Goal: Task Accomplishment & Management: Complete application form

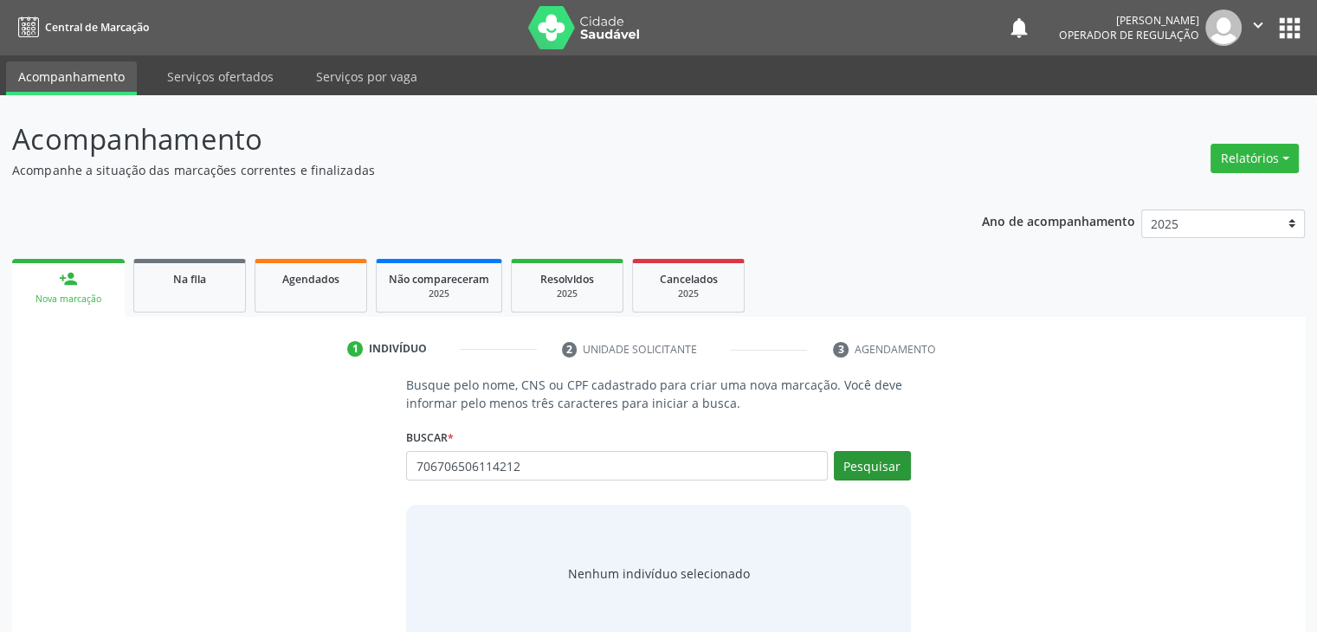
type input "706706506114212"
click at [875, 469] on button "Pesquisar" at bounding box center [872, 465] width 77 height 29
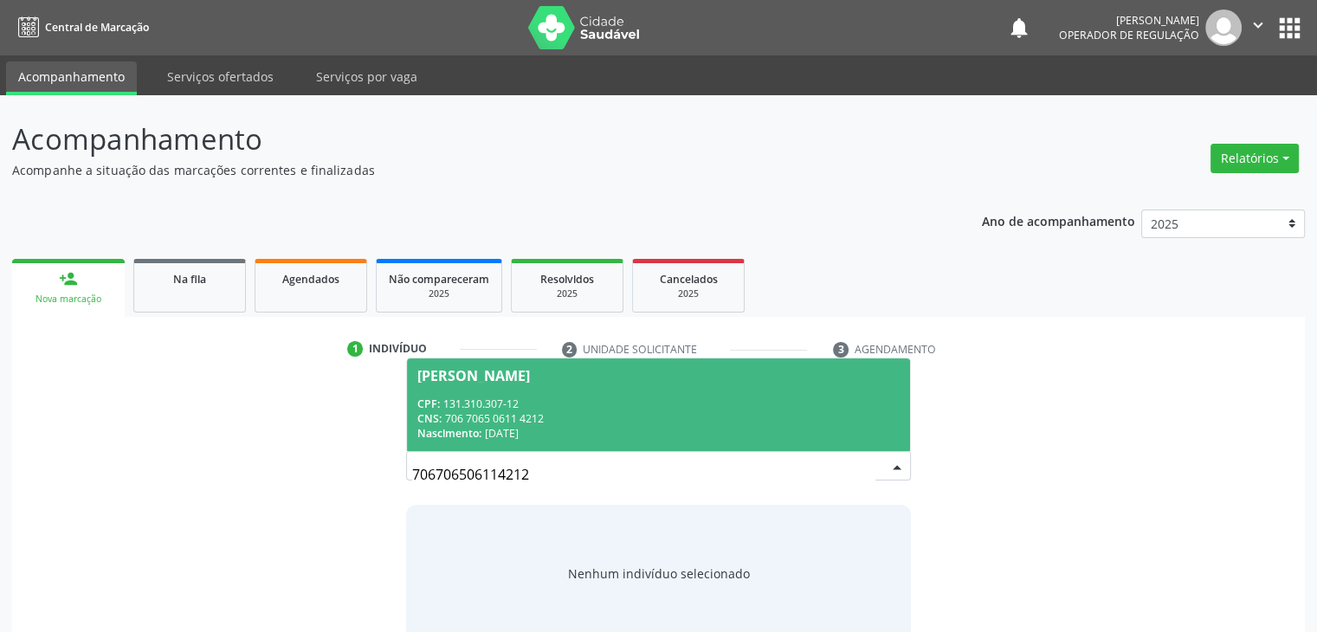
click at [825, 407] on div "CPF: 131.310.307-12" at bounding box center [658, 404] width 482 height 15
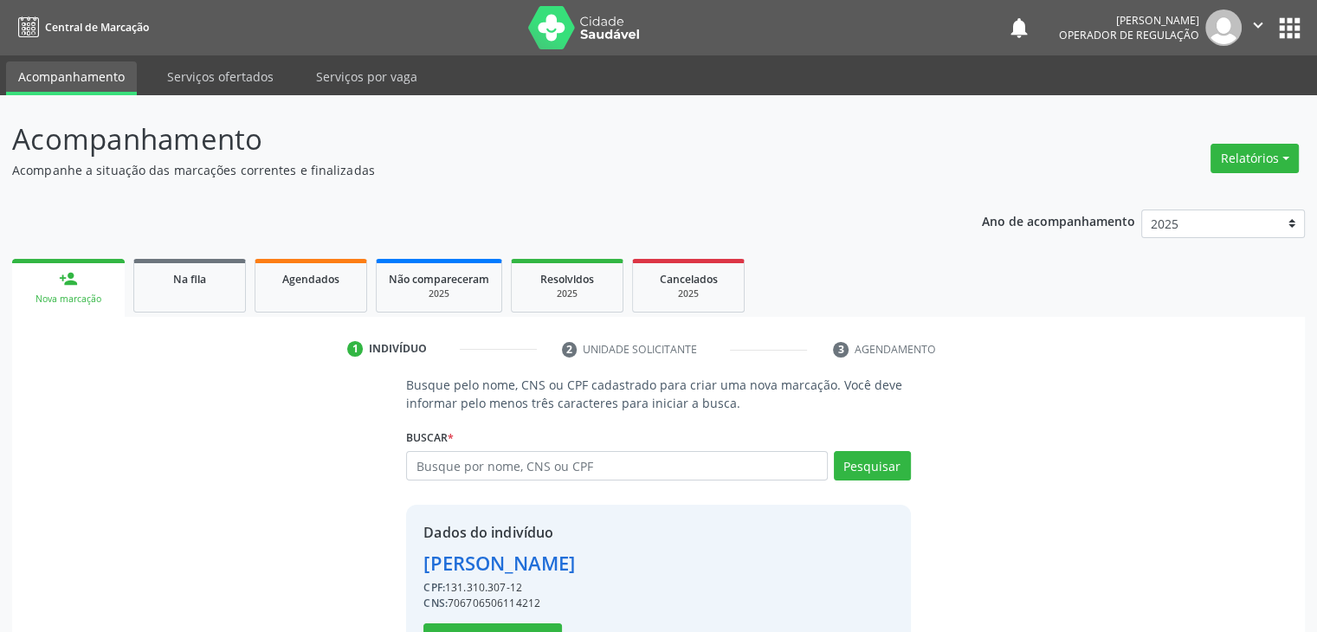
scroll to position [35, 0]
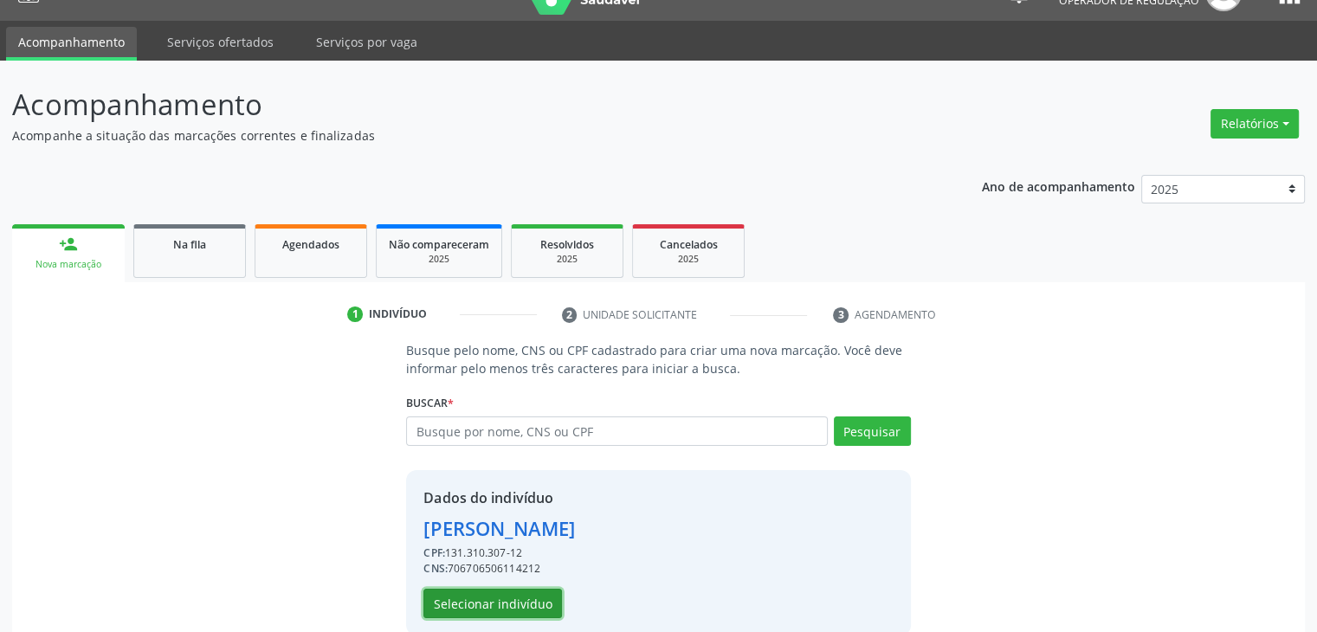
click at [537, 592] on button "Selecionar indivíduo" at bounding box center [493, 603] width 139 height 29
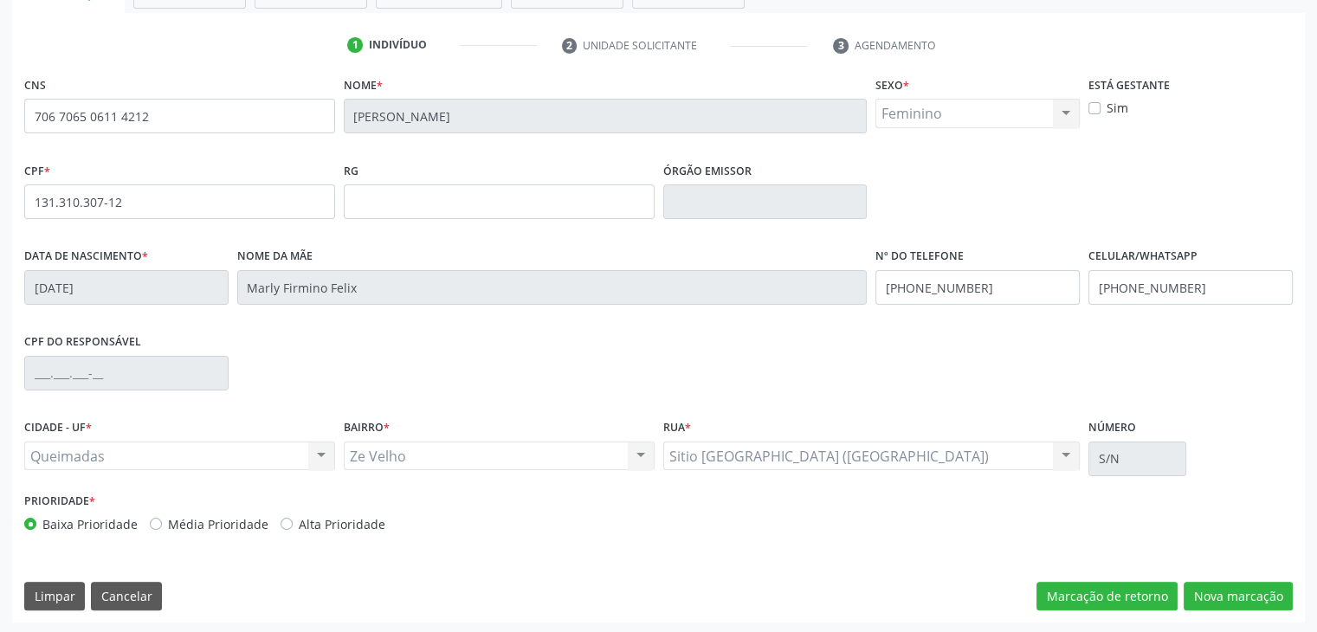
scroll to position [307, 0]
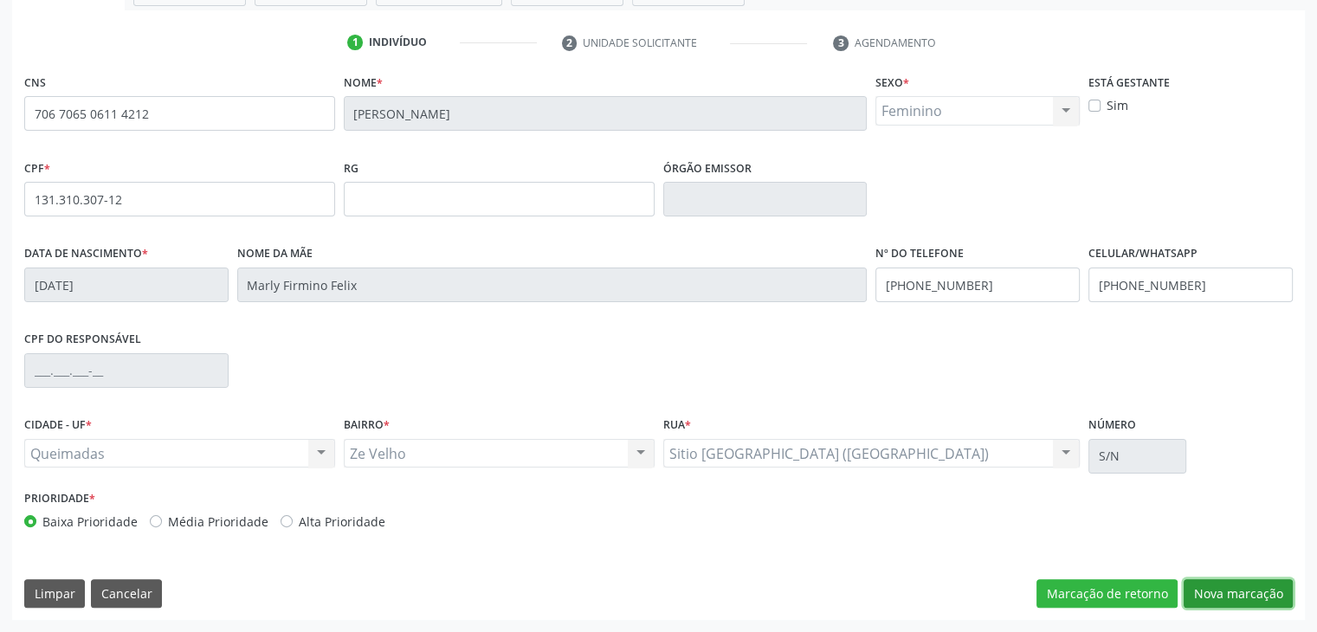
click at [1237, 592] on button "Nova marcação" at bounding box center [1238, 593] width 109 height 29
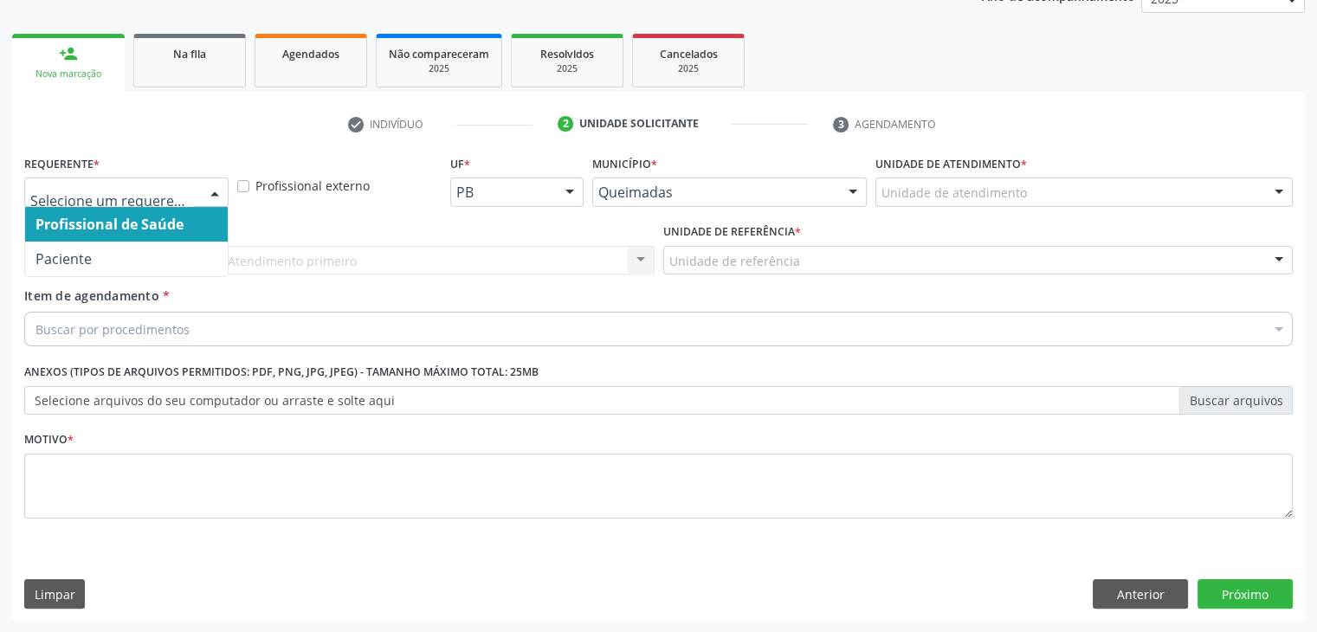
click at [211, 186] on div at bounding box center [215, 192] width 26 height 29
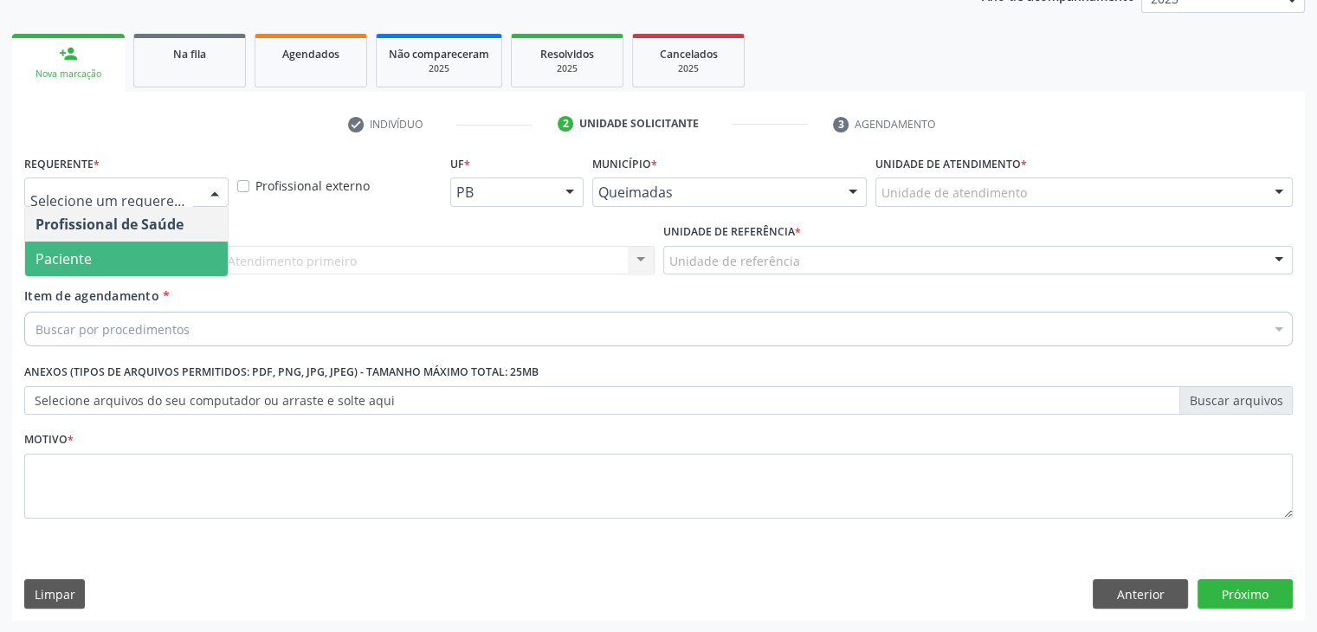
click at [187, 242] on span "Paciente" at bounding box center [126, 259] width 203 height 35
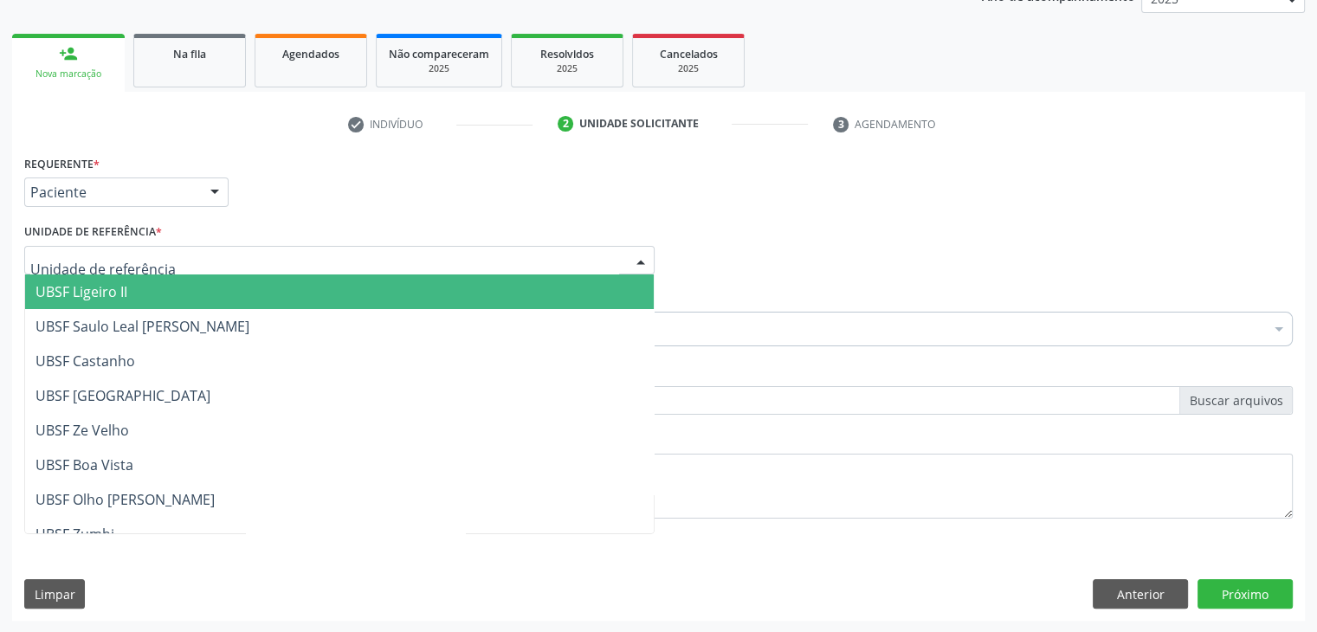
click at [191, 257] on div at bounding box center [339, 260] width 631 height 29
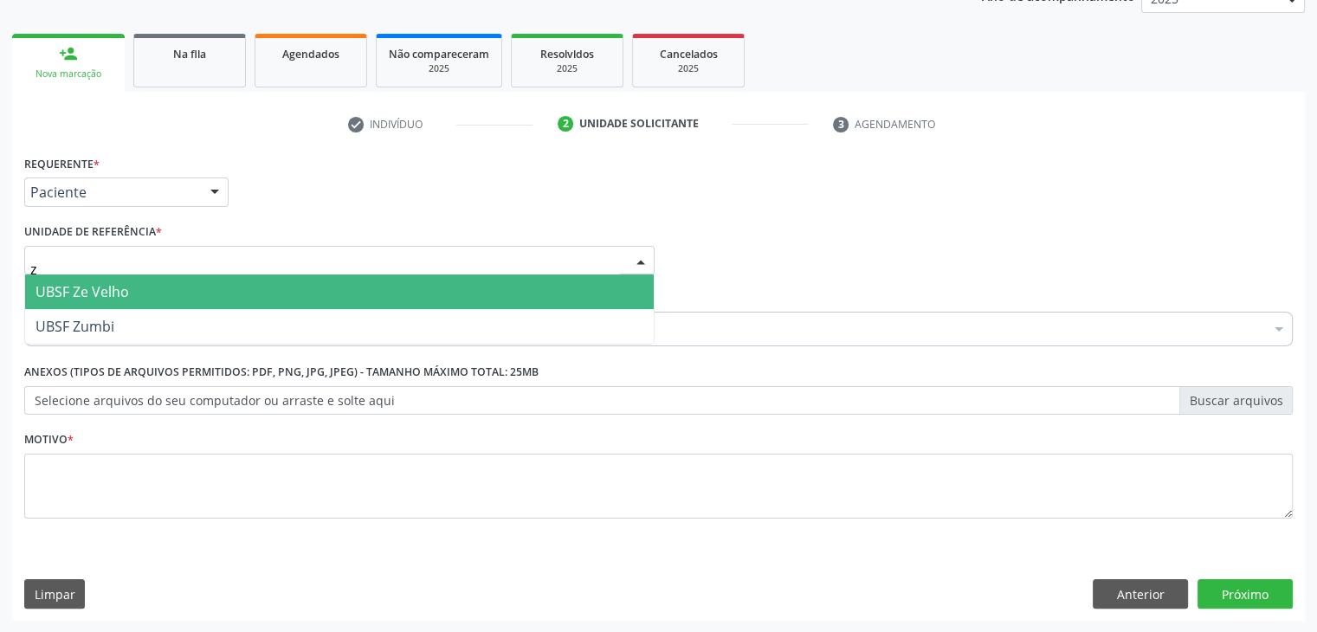
type input "ze"
click at [187, 288] on span "UBSF Ze Velho" at bounding box center [339, 292] width 629 height 35
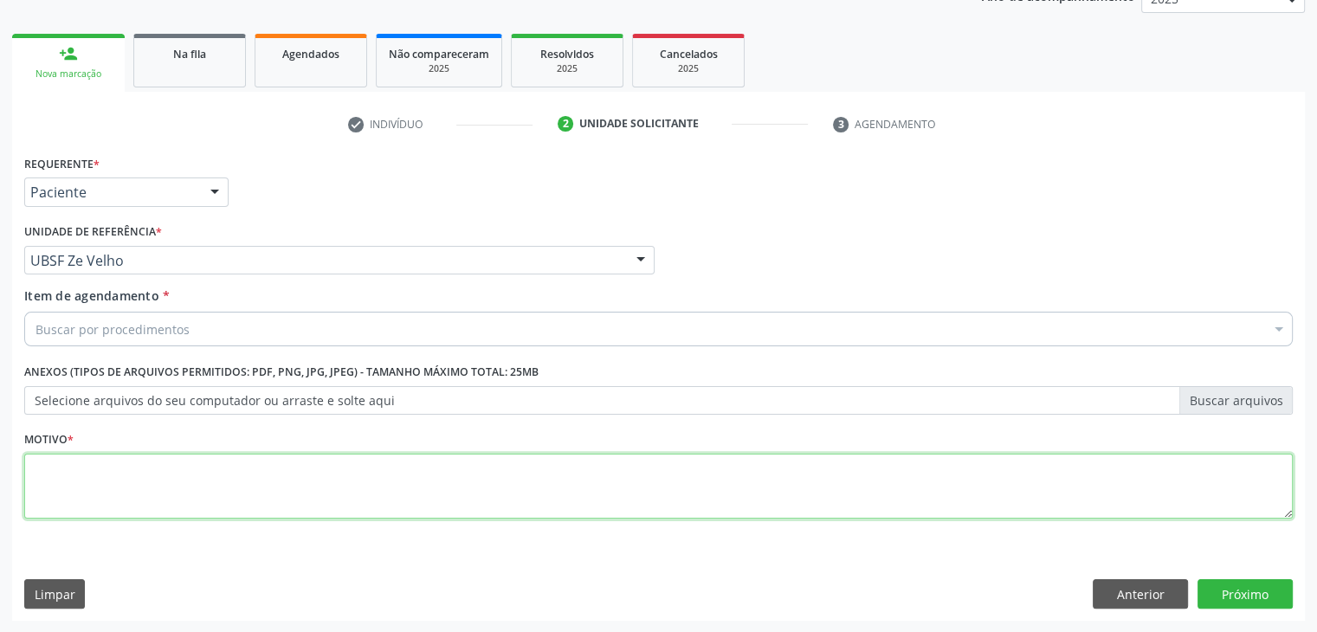
click at [136, 482] on textarea at bounding box center [658, 487] width 1269 height 66
type textarea "avaliacao"
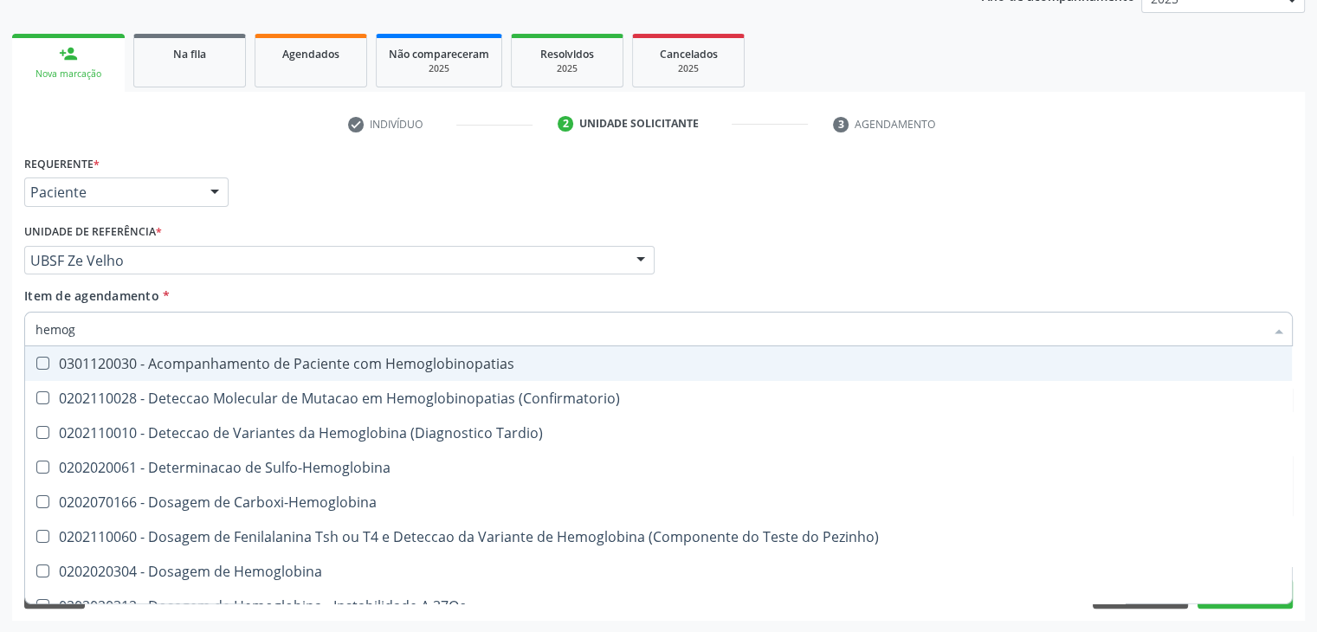
type input "hemogr"
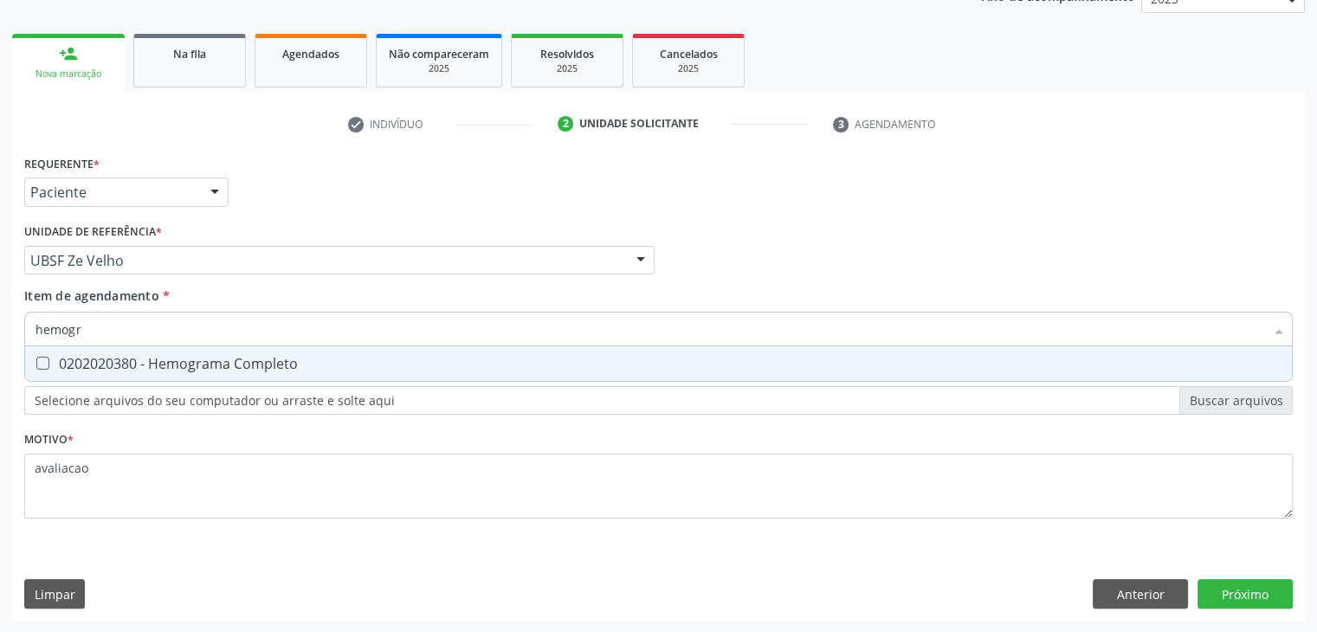
click at [139, 372] on span "0202020380 - Hemograma Completo" at bounding box center [658, 363] width 1267 height 35
checkbox Completo "true"
type input "hemog"
checkbox Completo "false"
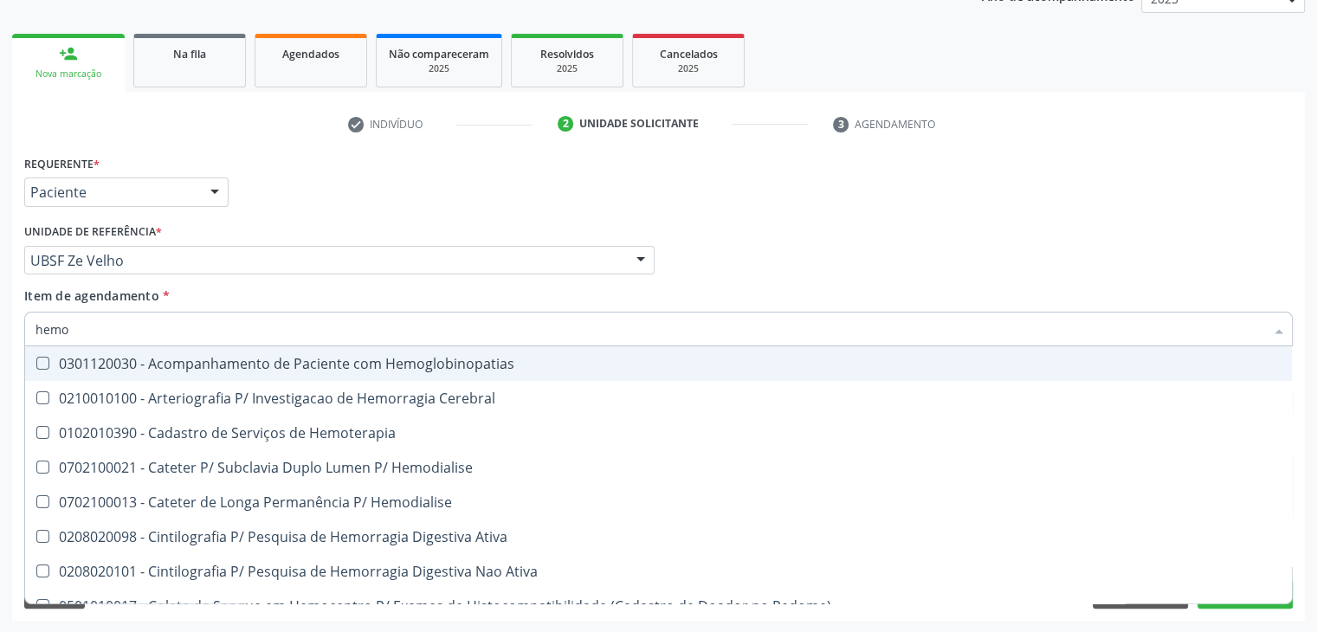
type input "hem"
checkbox Completo "false"
checkbox Elastica "true"
type input "he"
checkbox Elastica "false"
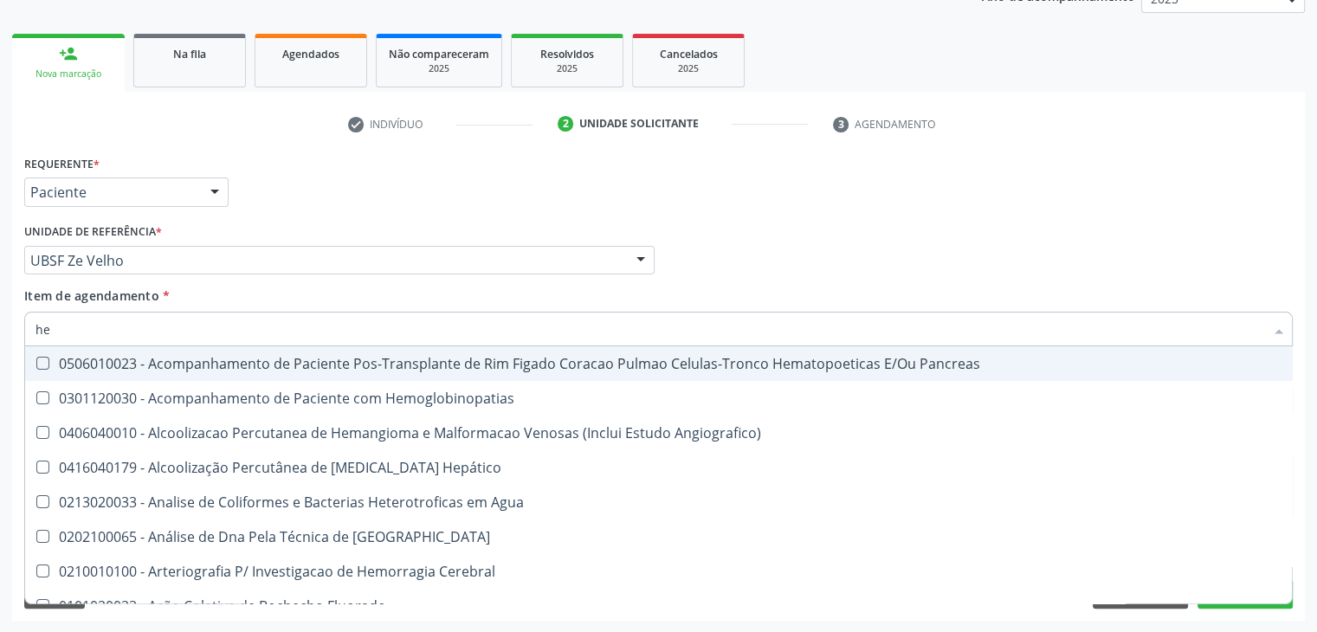
type input "h"
checkbox Completo "false"
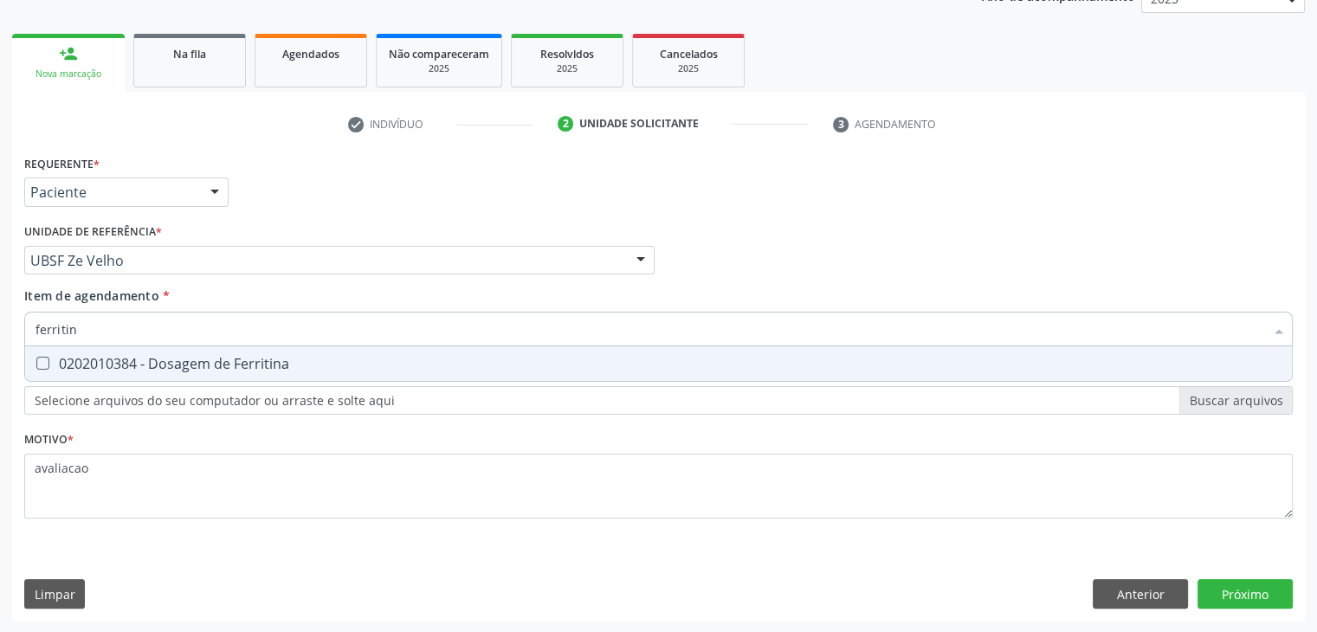
type input "ferritina"
click at [139, 372] on span "0202010384 - Dosagem de Ferritina" at bounding box center [658, 363] width 1267 height 35
checkbox Ferritina "true"
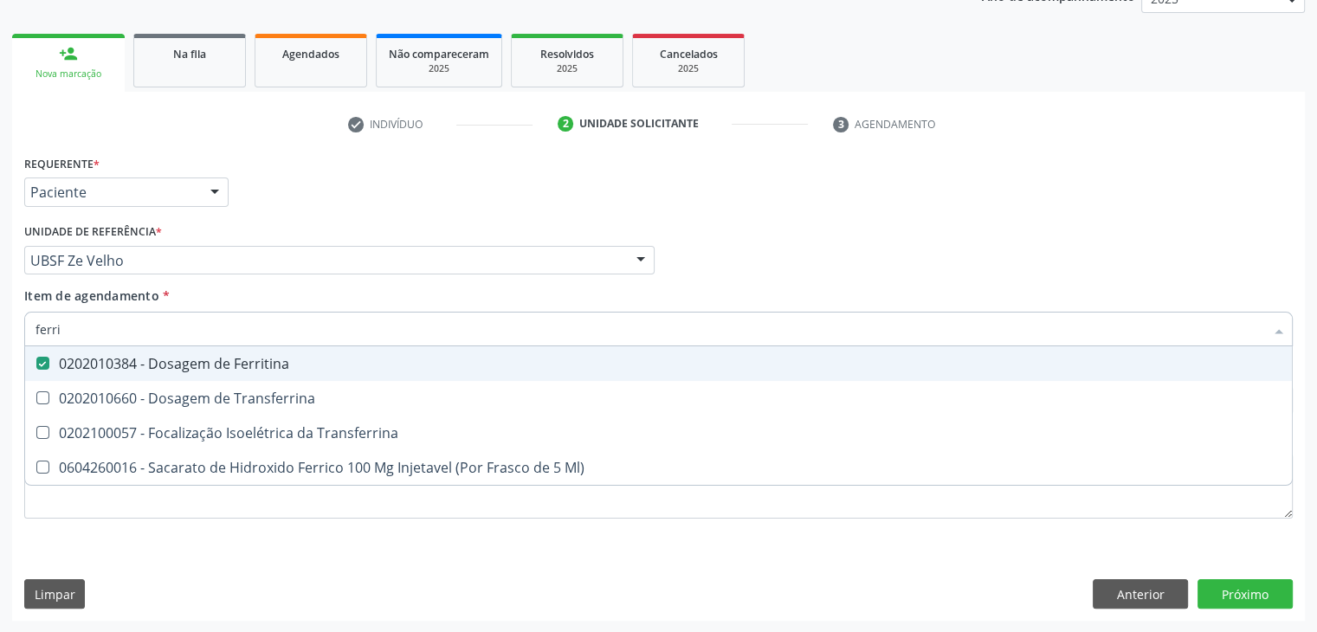
type input "ferr"
checkbox Ferritina "false"
checkbox Transferrina "true"
type input "fer"
checkbox Transferrina "false"
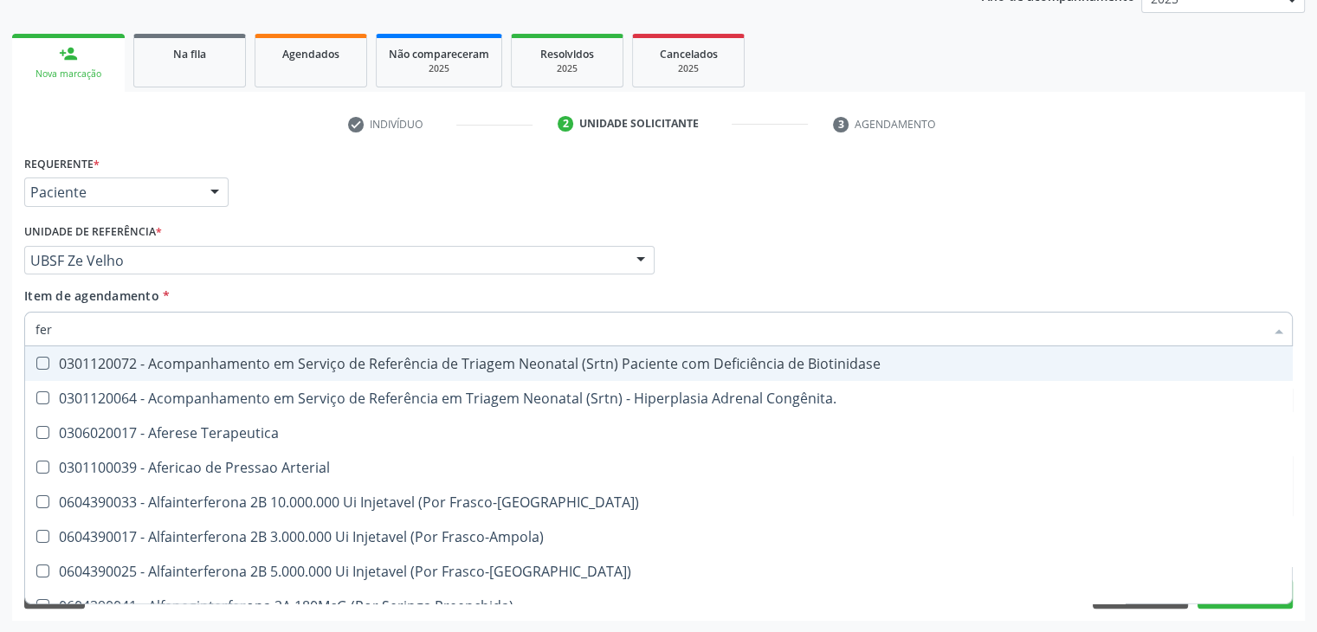
type input "fe"
checkbox Ferritina "false"
checkbox Titânio "true"
type input "f"
checkbox Titânio "false"
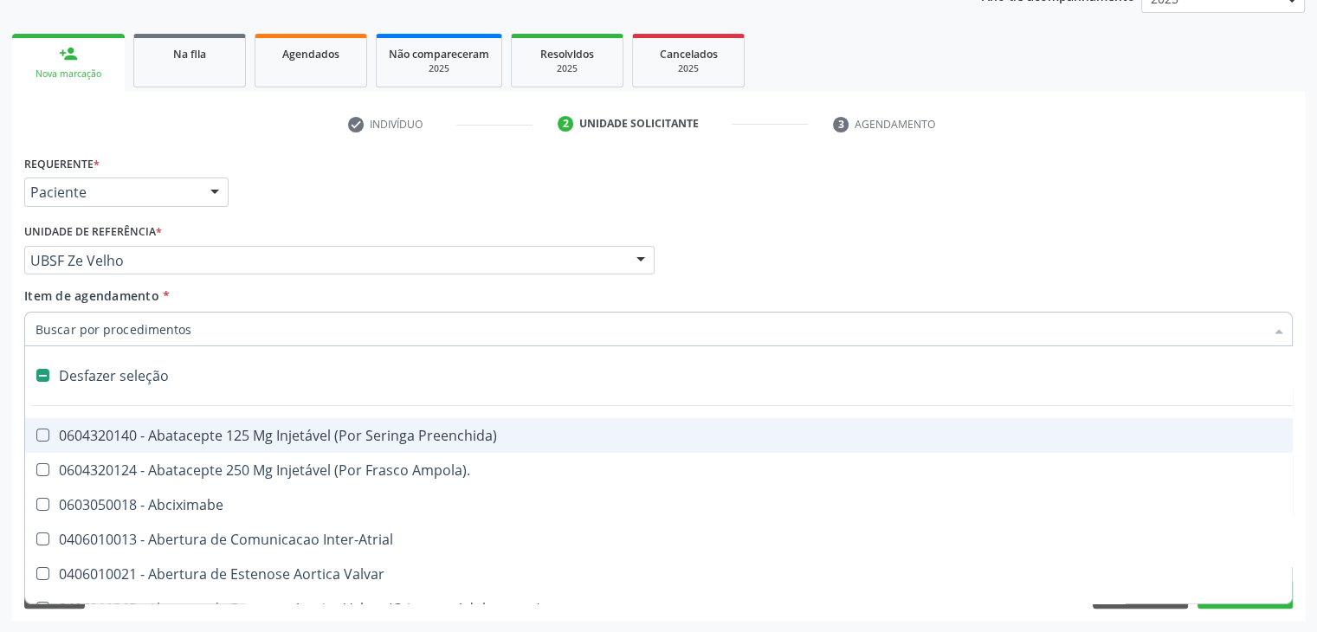
type input "f"
checkbox Auditiva "true"
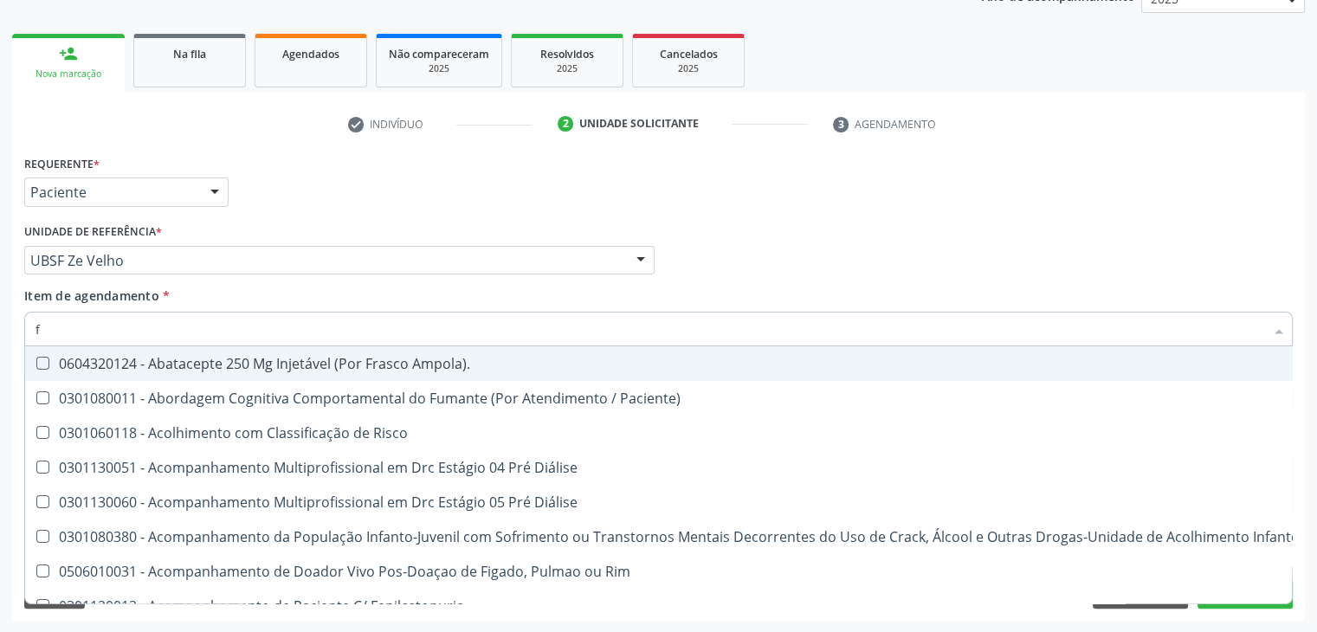
type input "fe"
checkbox A "true"
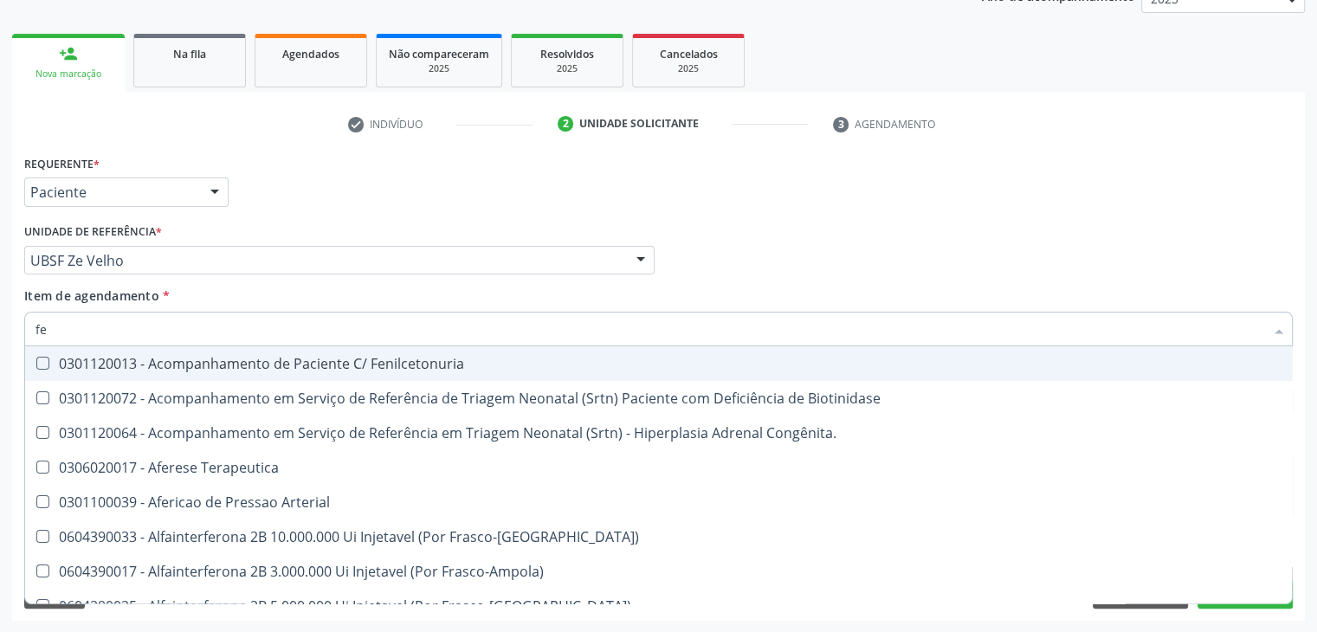
type input "fer"
checkbox Grama\) "true"
checkbox Ferritina "false"
type input "ferr"
checkbox Congênita\ "true"
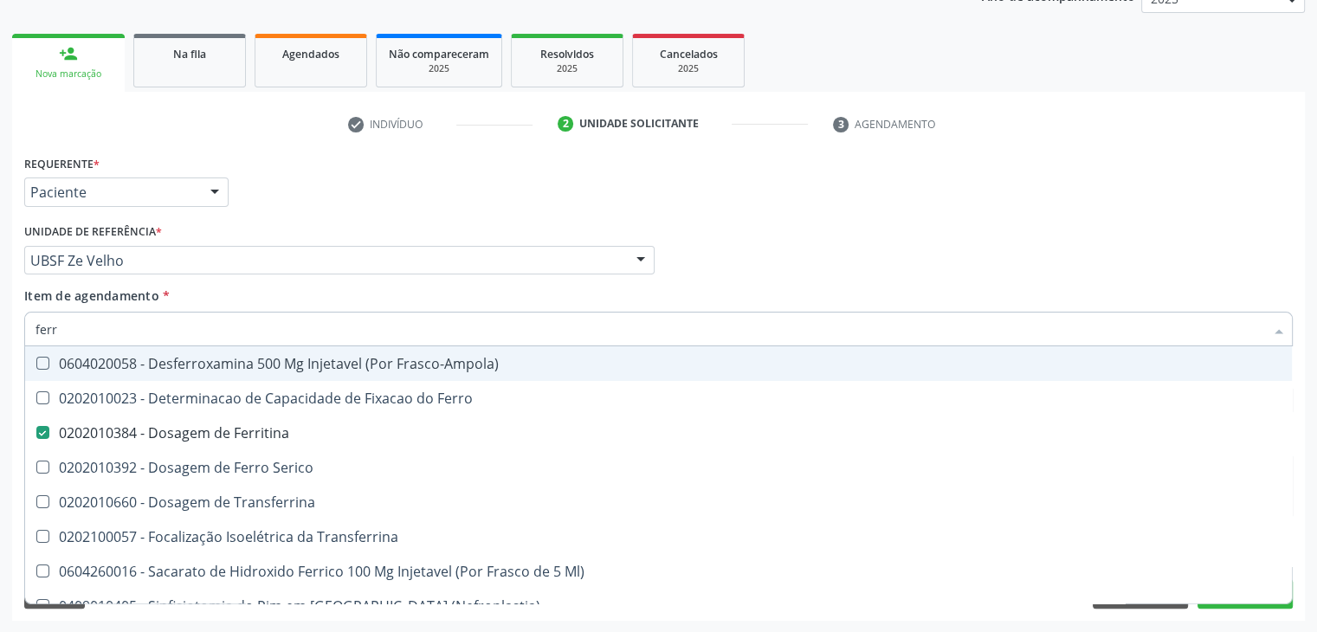
type input "ferro"
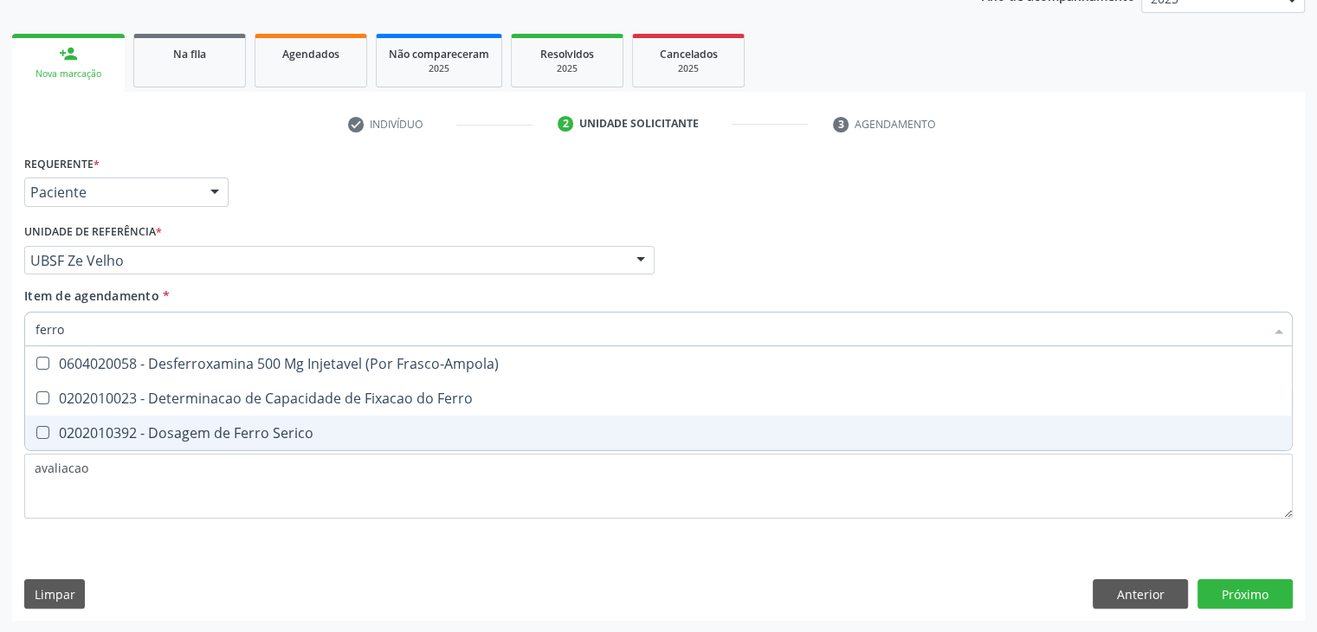
click at [187, 434] on div "0202010392 - Dosagem de Ferro Serico" at bounding box center [659, 433] width 1246 height 14
checkbox Serico "true"
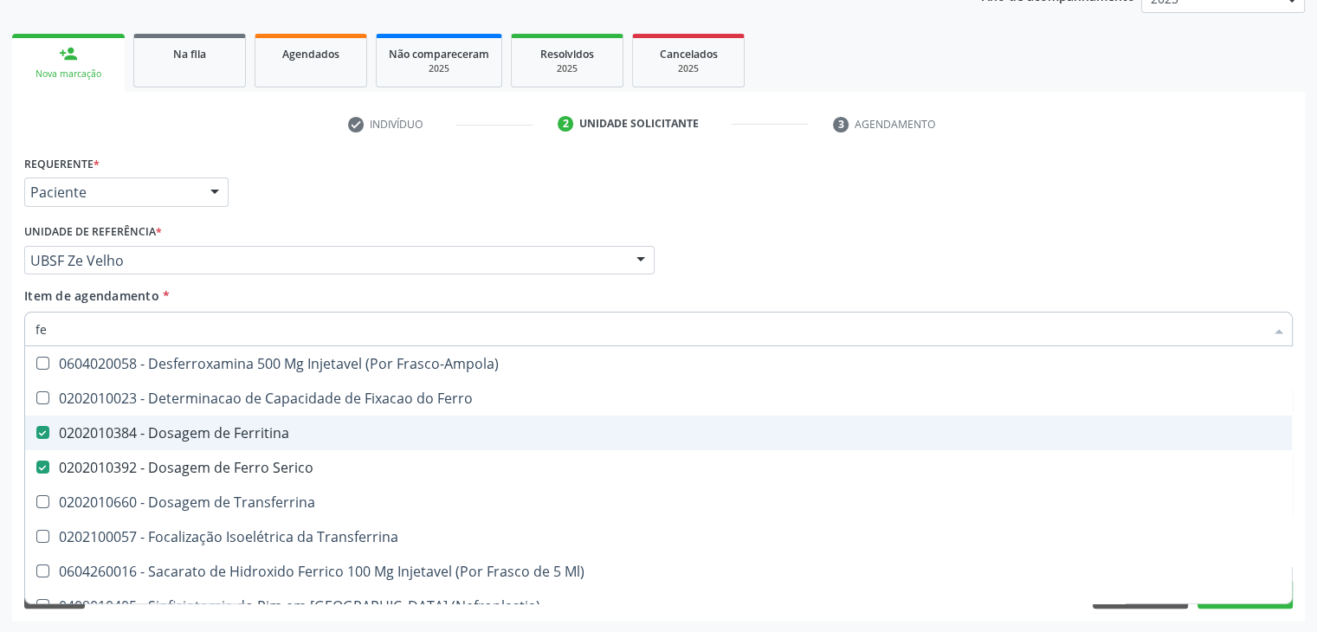
type input "f"
checkbox Ferritina "false"
checkbox Serico "false"
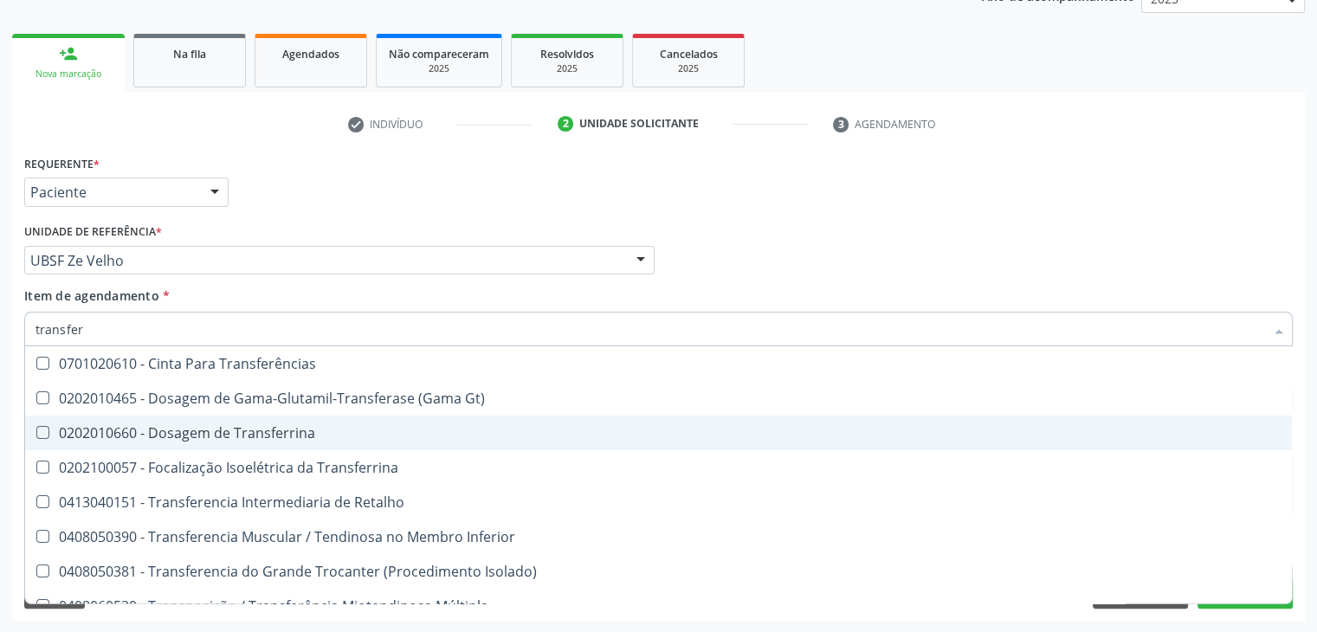
type input "transfe"
click at [187, 434] on div "0202010660 - Dosagem de Transferrina" at bounding box center [659, 433] width 1246 height 14
checkbox Transferrina "true"
type input "transf"
checkbox Transferrina "false"
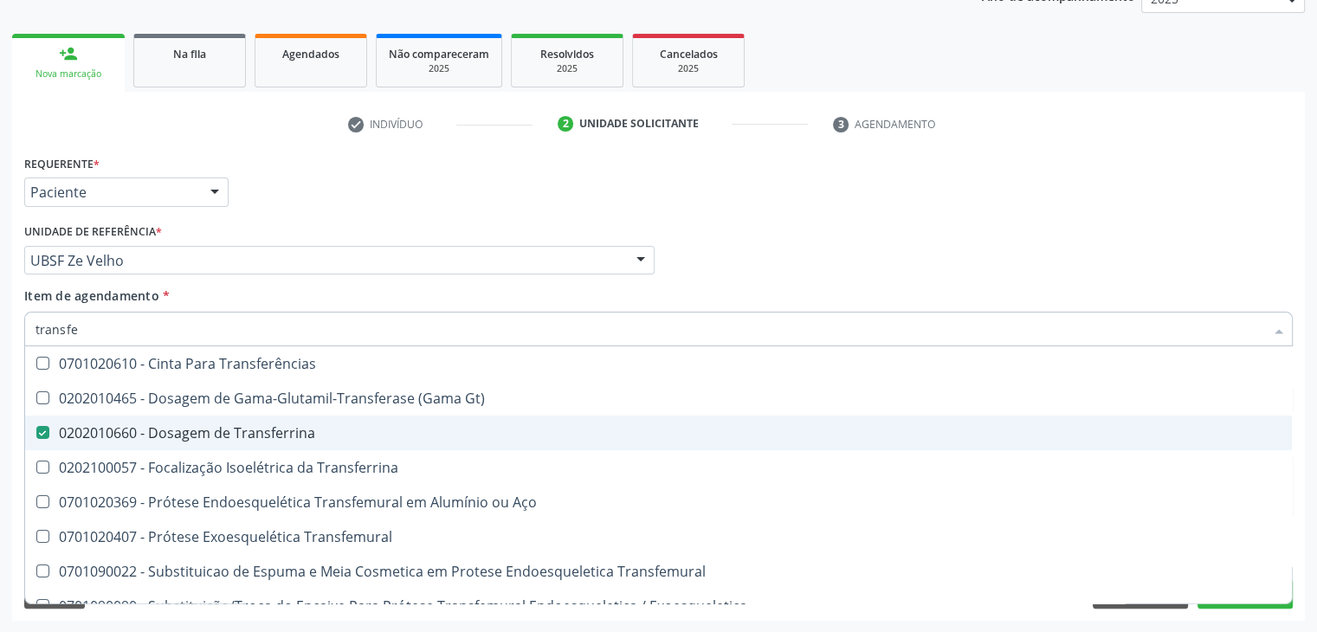
checkbox Transfemural "true"
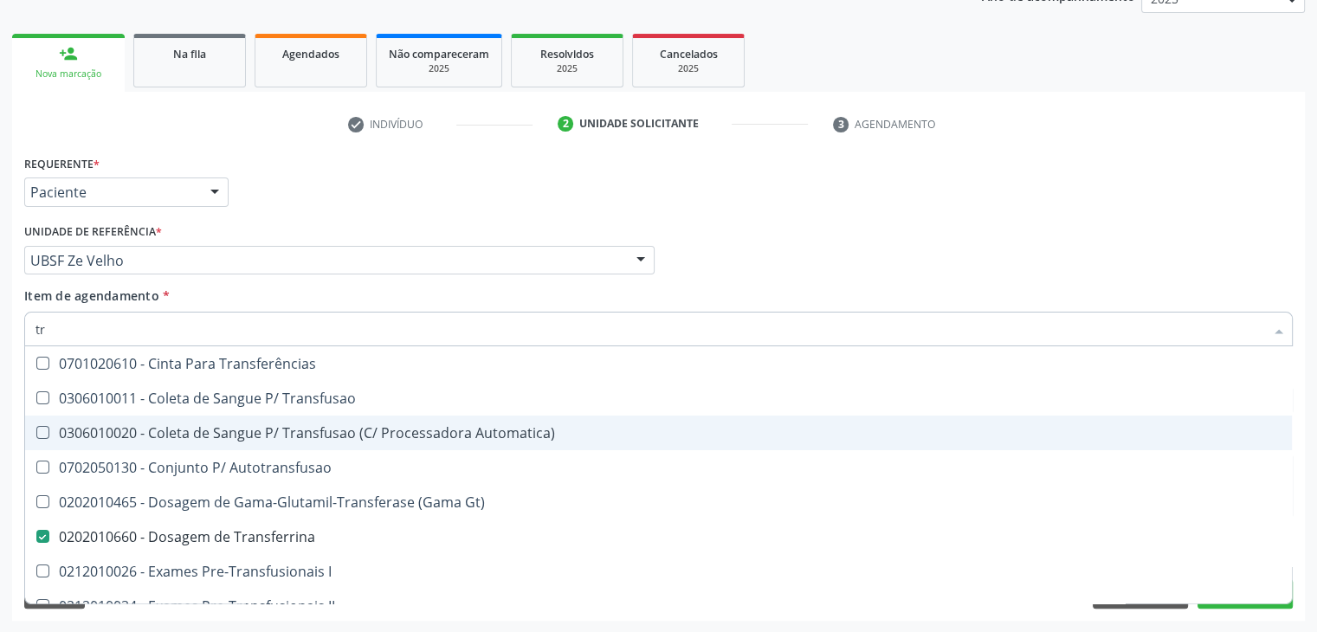
type input "t"
checkbox Transferrina "false"
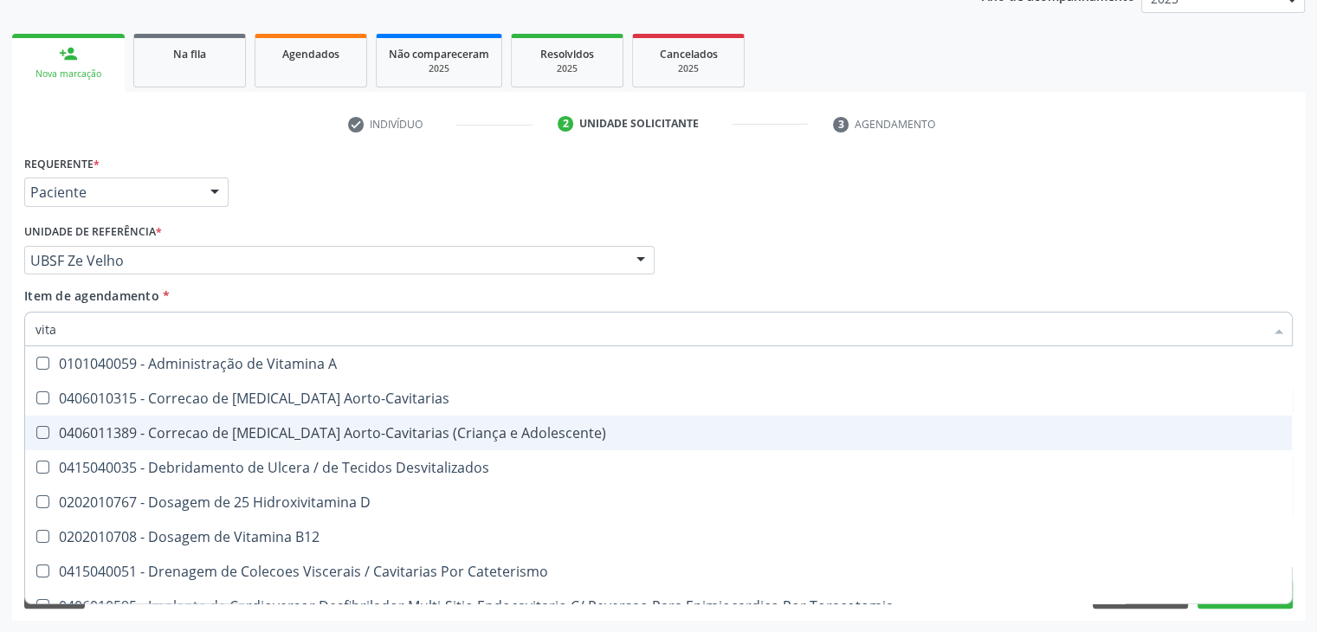
type input "vitam"
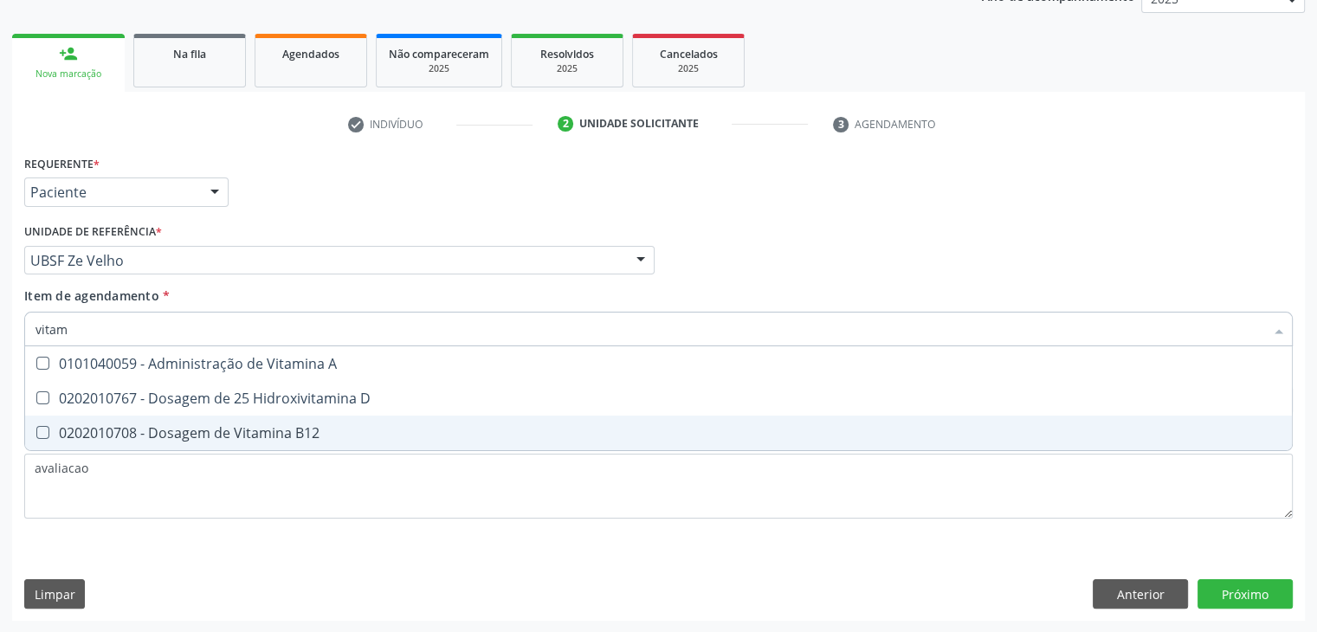
click at [187, 434] on div "0202010708 - Dosagem de Vitamina B12" at bounding box center [659, 433] width 1246 height 14
checkbox B12 "true"
click at [1271, 601] on div "Requerente * Paciente Profissional de Saúde Paciente Nenhum resultado encontrad…" at bounding box center [658, 386] width 1293 height 470
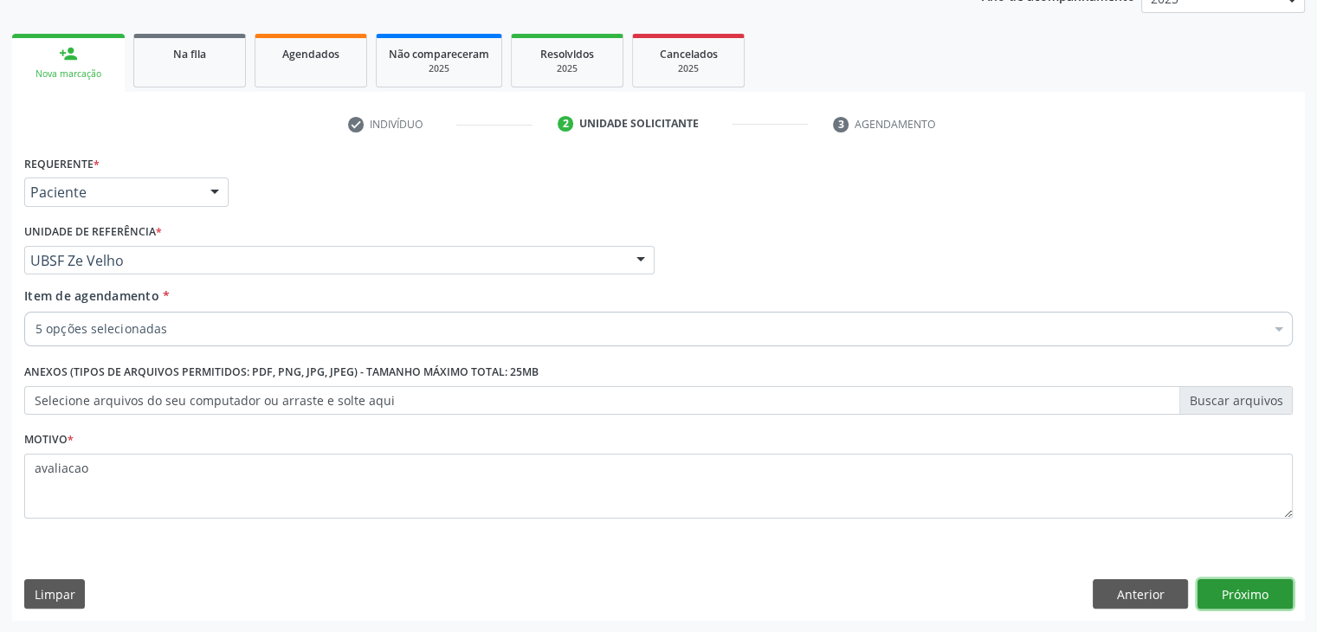
checkbox Completo "true"
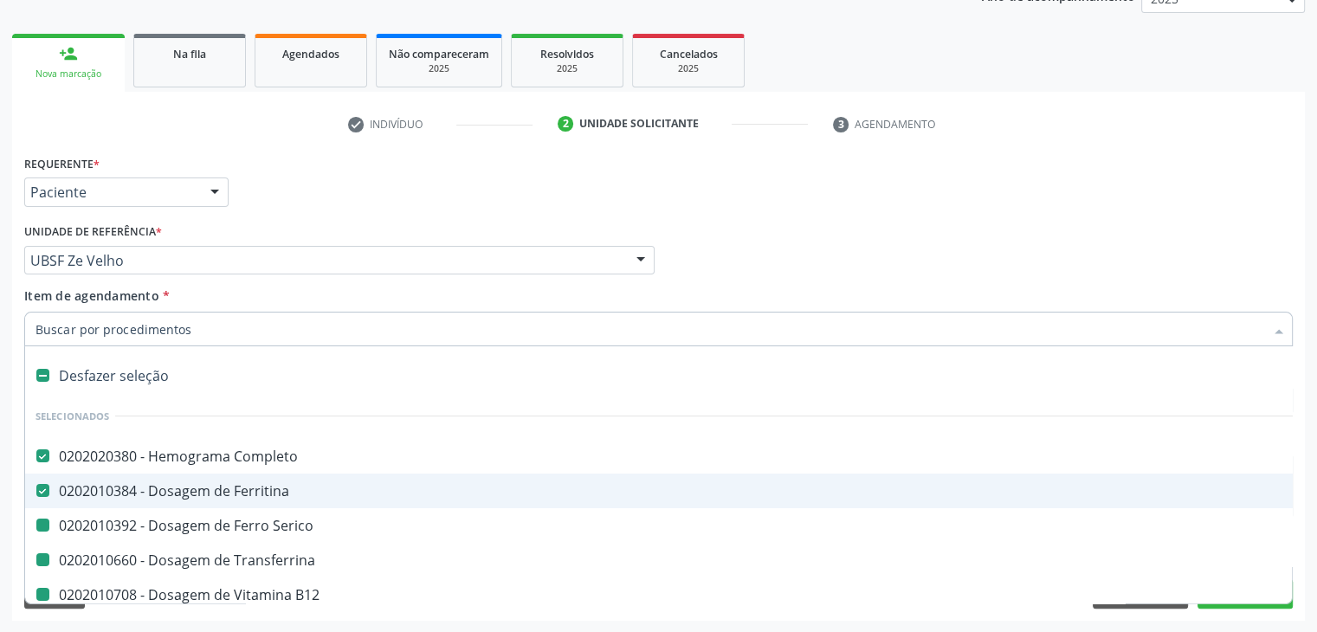
type input "h"
checkbox Serico "false"
checkbox Transferrina "false"
checkbox B12 "false"
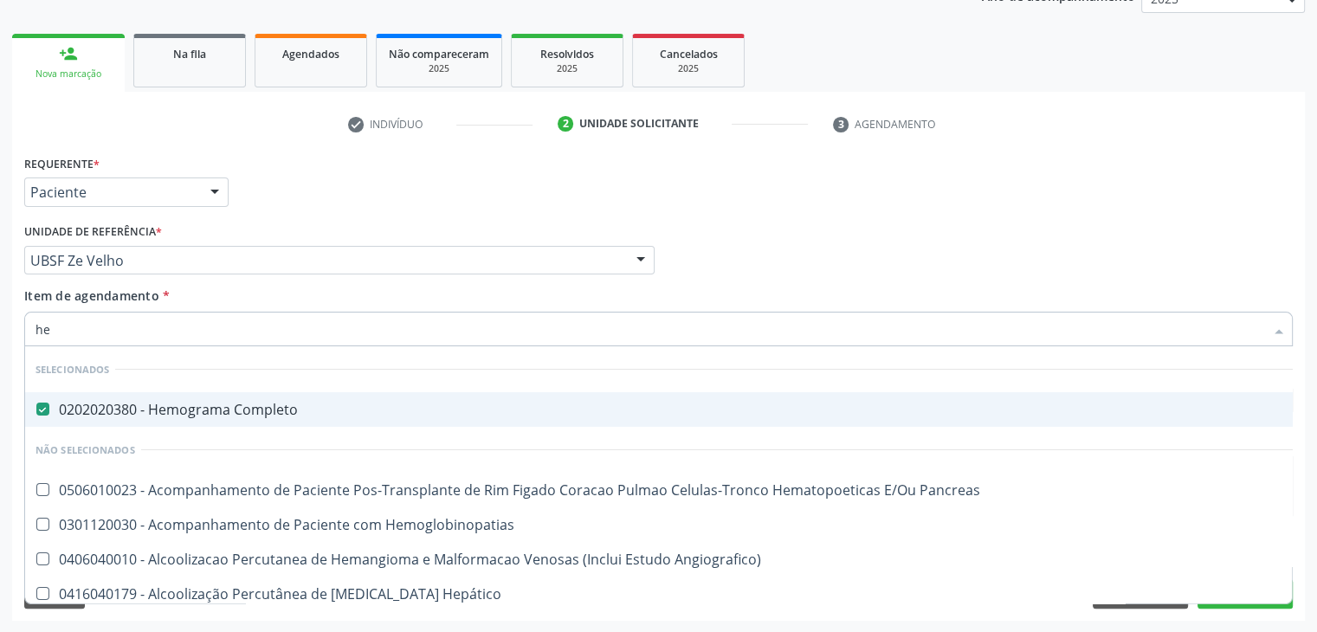
type input "h"
checkbox Pancreas "true"
checkbox Hemoglobinopatias "true"
checkbox Angiografico\) "true"
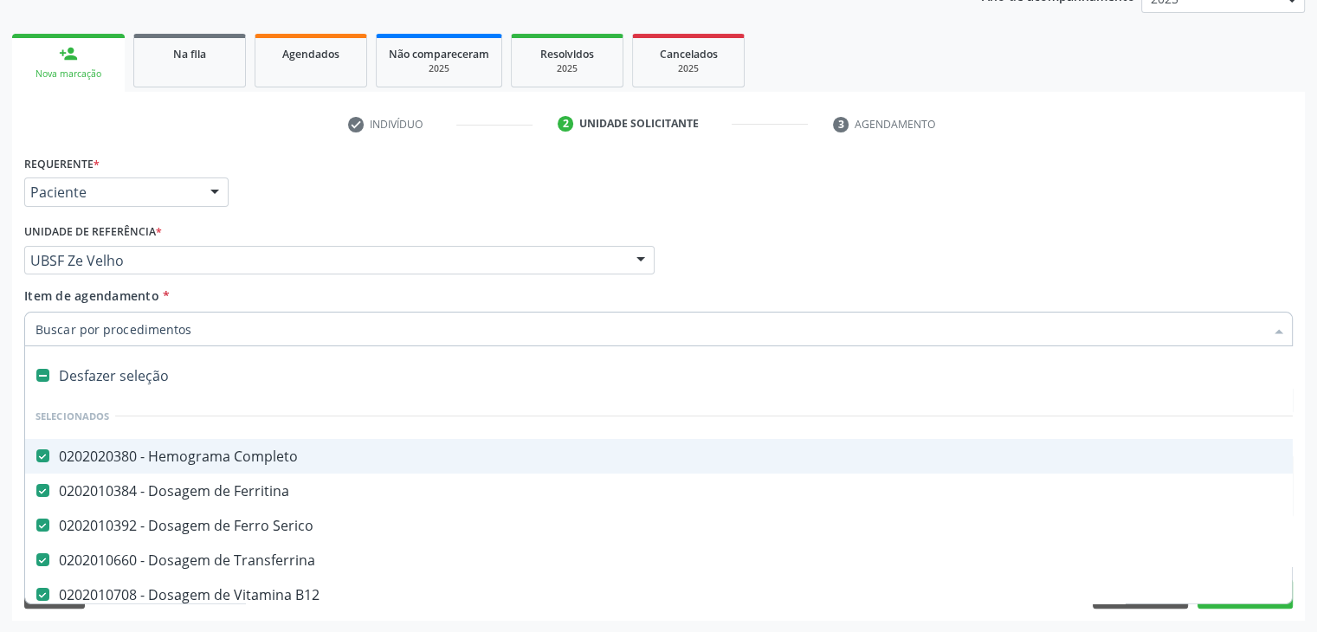
type input "h"
checkbox Serico "false"
checkbox Transferrina "false"
checkbox B12 "false"
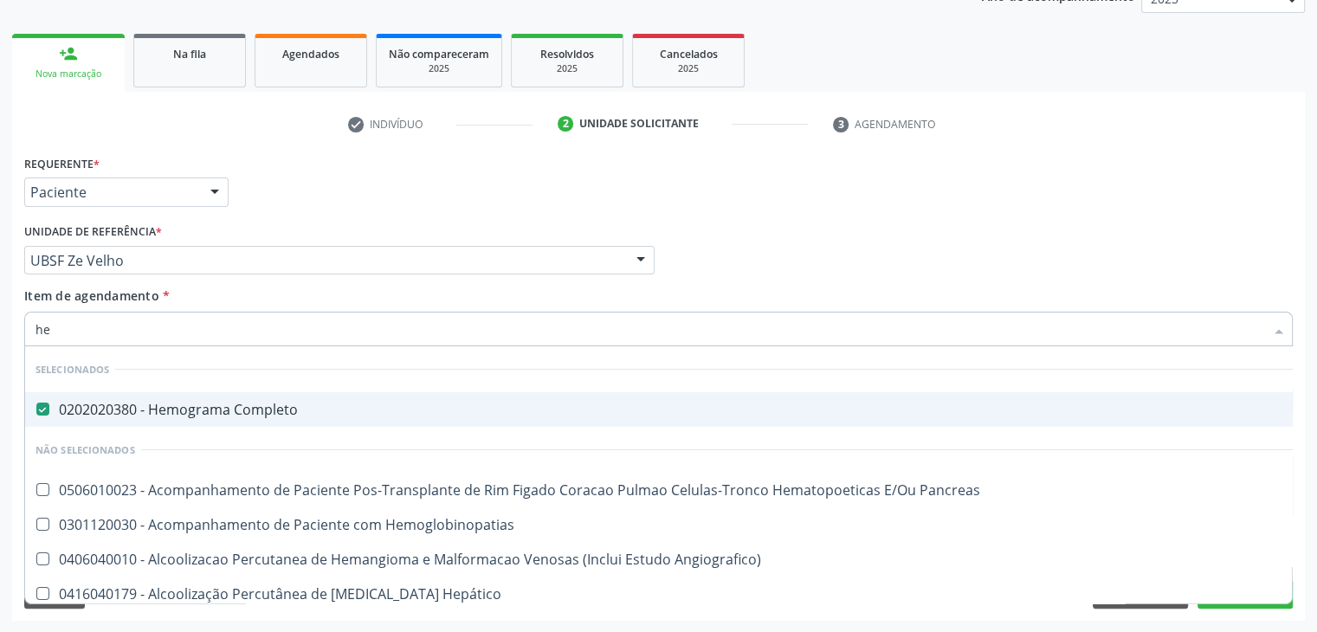
type input "h"
checkbox Pancreas "true"
checkbox Hemoglobinopatias "true"
checkbox Angiografico\) "true"
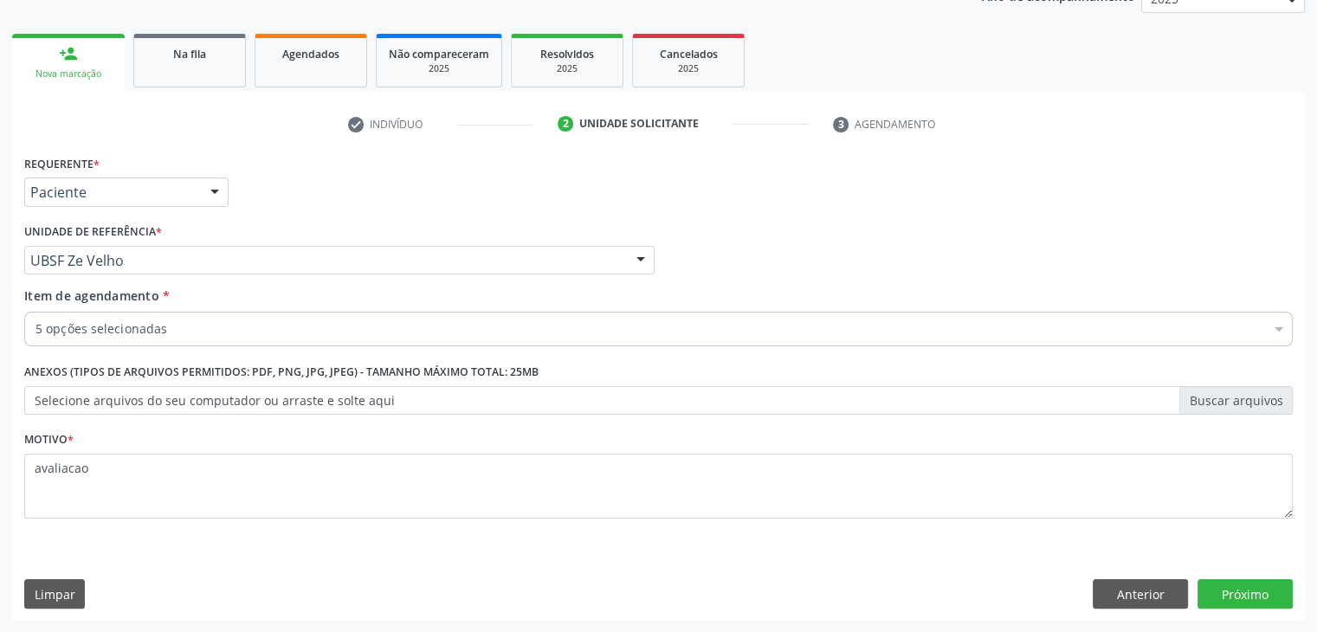
click at [738, 223] on div "Profissional Solicitante Por favor, selecione a Unidade de Atendimento primeiro…" at bounding box center [659, 253] width 1278 height 68
click at [1256, 585] on button "Próximo" at bounding box center [1245, 593] width 95 height 29
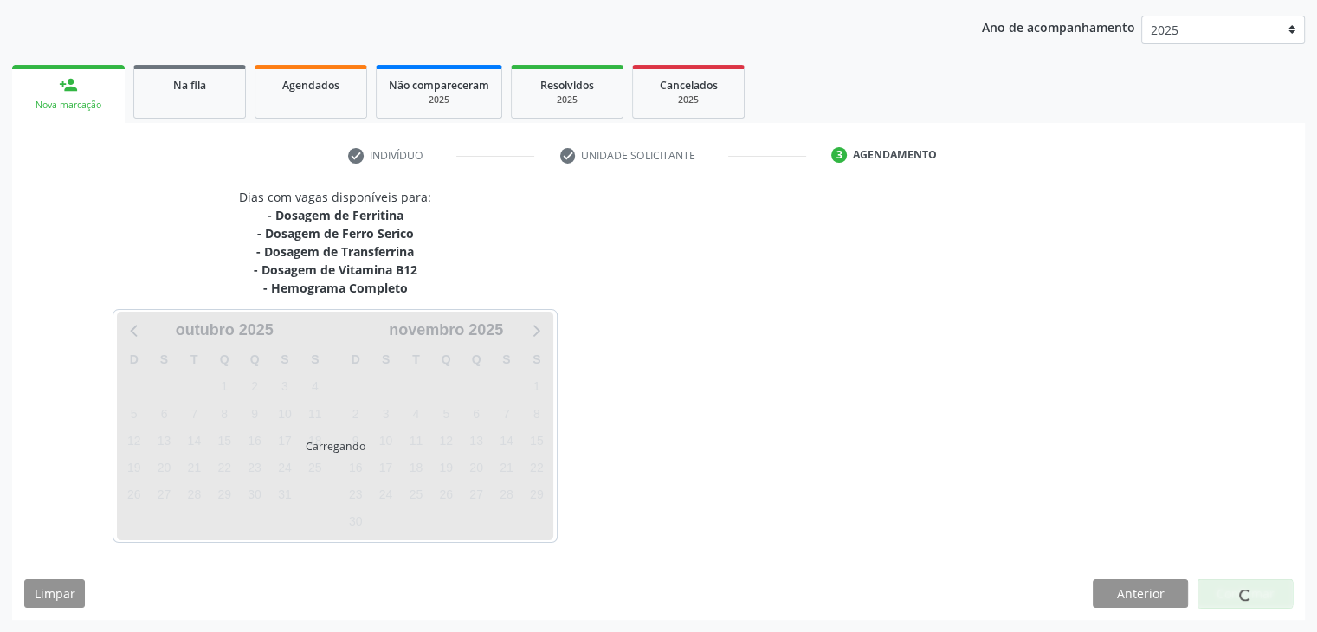
scroll to position [194, 0]
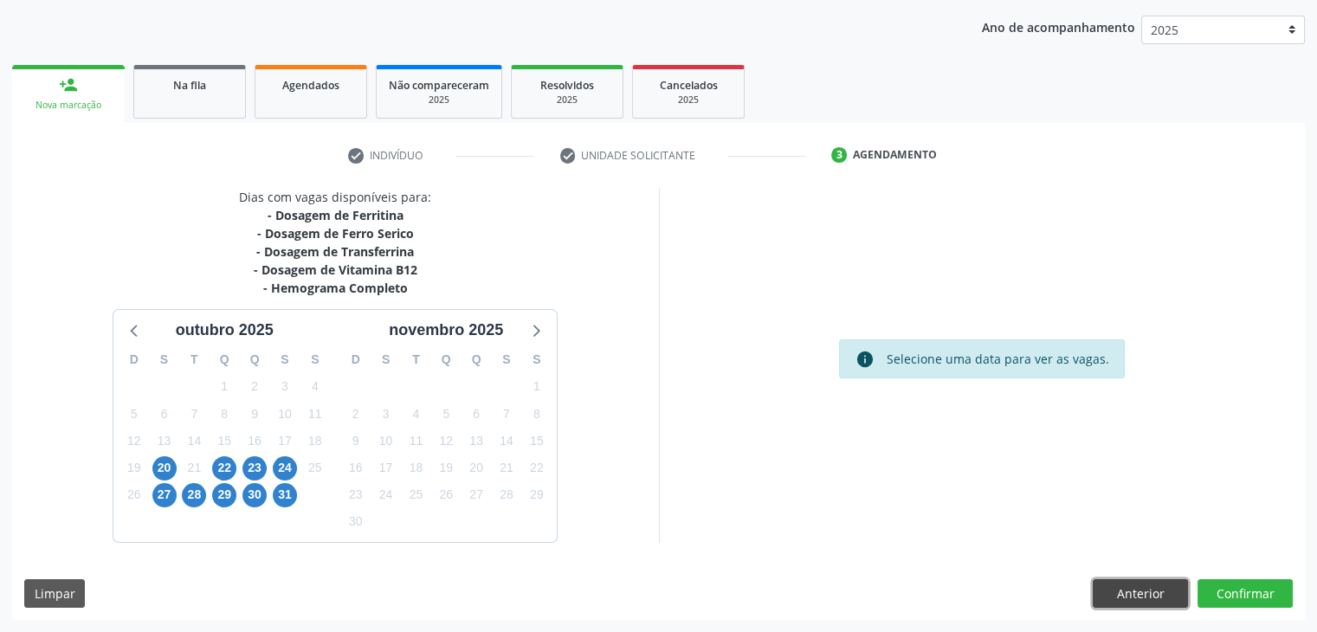
click at [1129, 594] on button "Anterior" at bounding box center [1140, 593] width 95 height 29
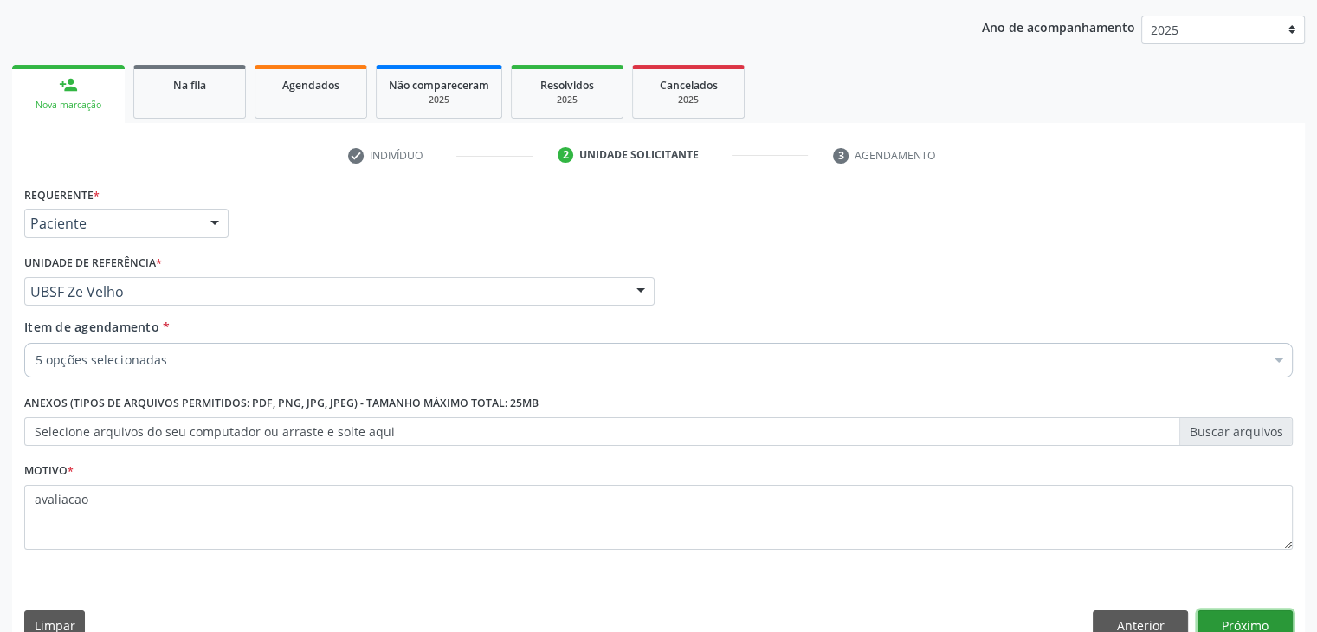
click at [1240, 624] on button "Próximo" at bounding box center [1245, 625] width 95 height 29
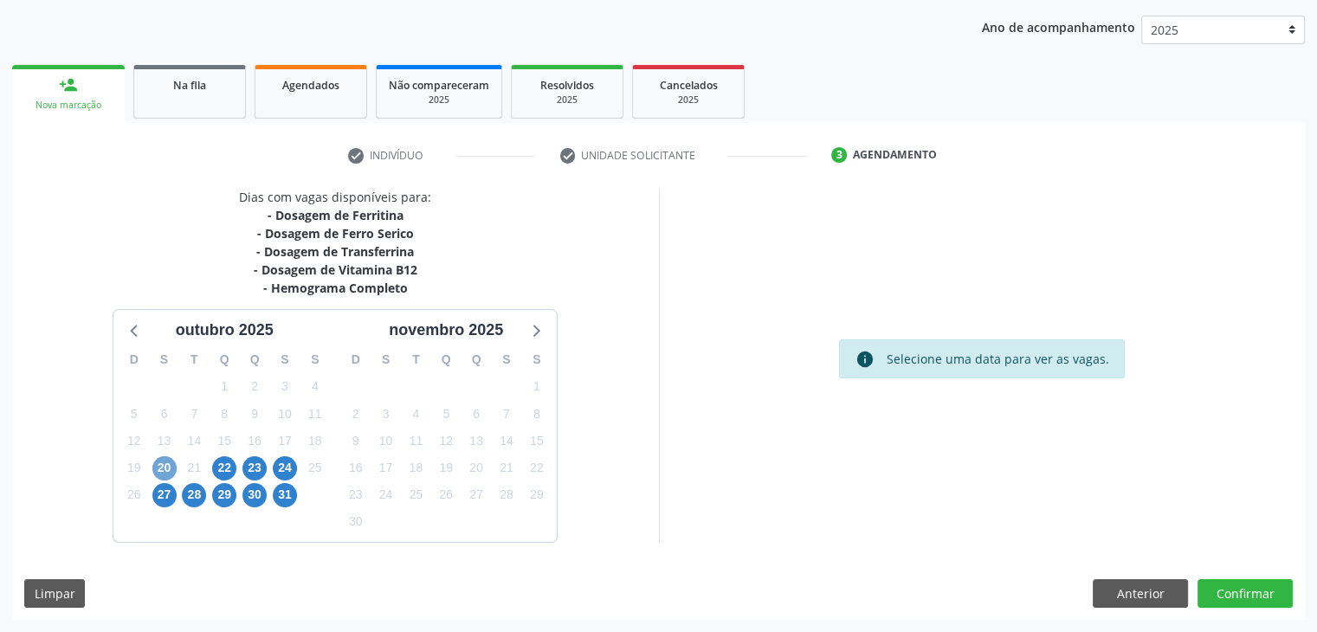
click at [170, 462] on span "20" at bounding box center [164, 468] width 24 height 24
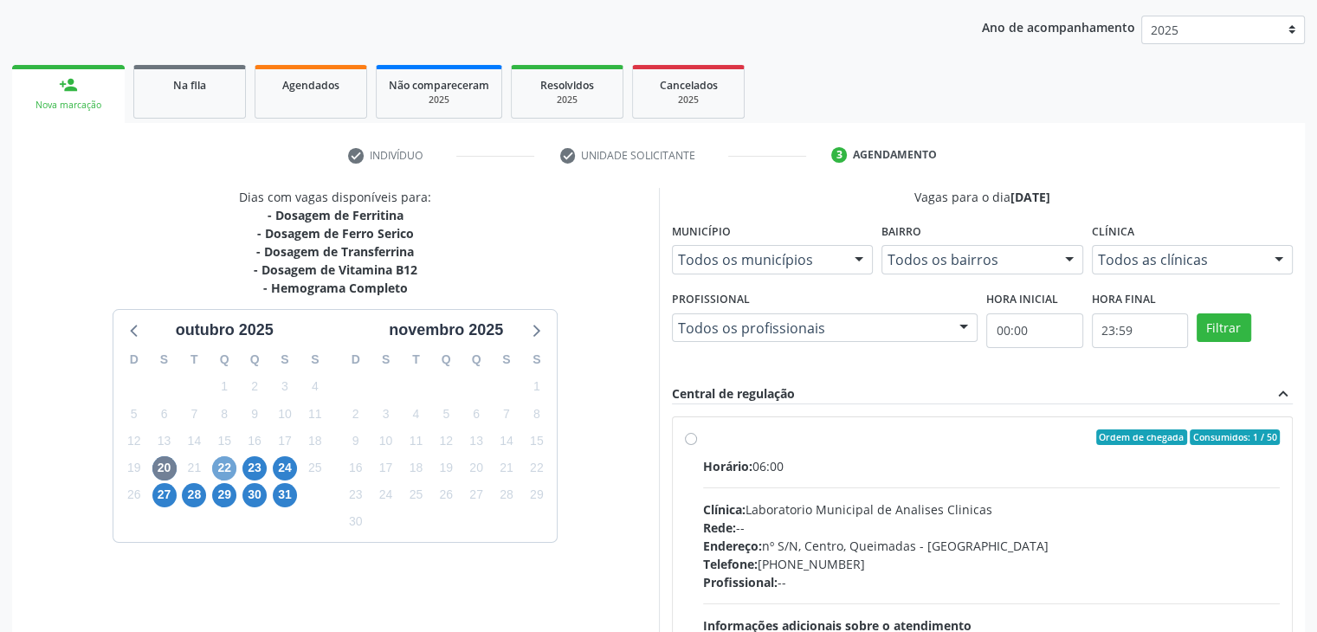
click at [229, 467] on span "22" at bounding box center [224, 468] width 24 height 24
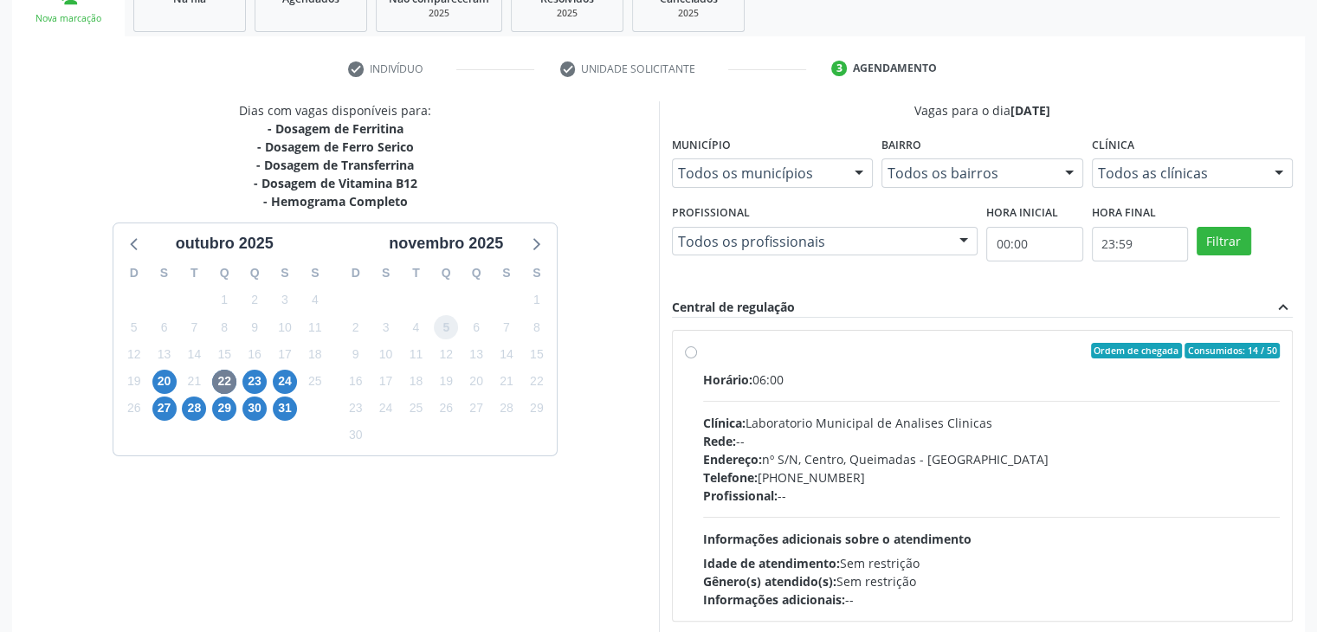
scroll to position [371, 0]
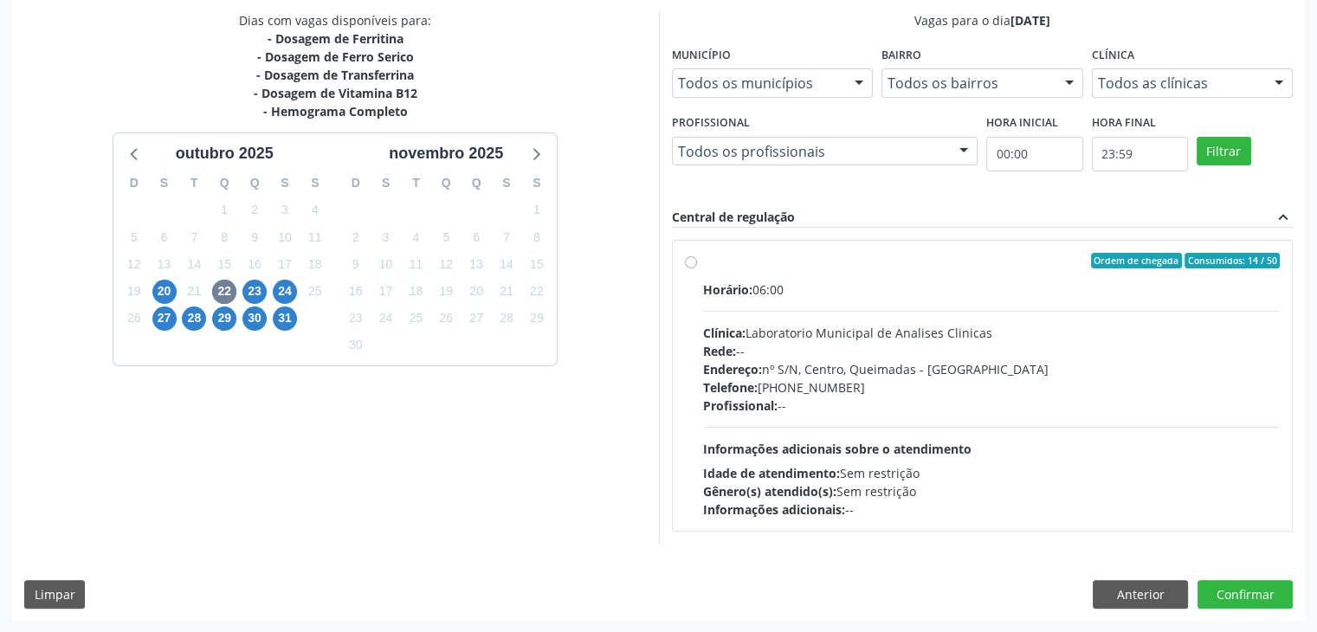
click at [701, 272] on div "Ordem de chegada Consumidos: 14 / 50 Horário: 06:00 Clínica: Laboratorio Munici…" at bounding box center [983, 386] width 596 height 266
radio input "true"
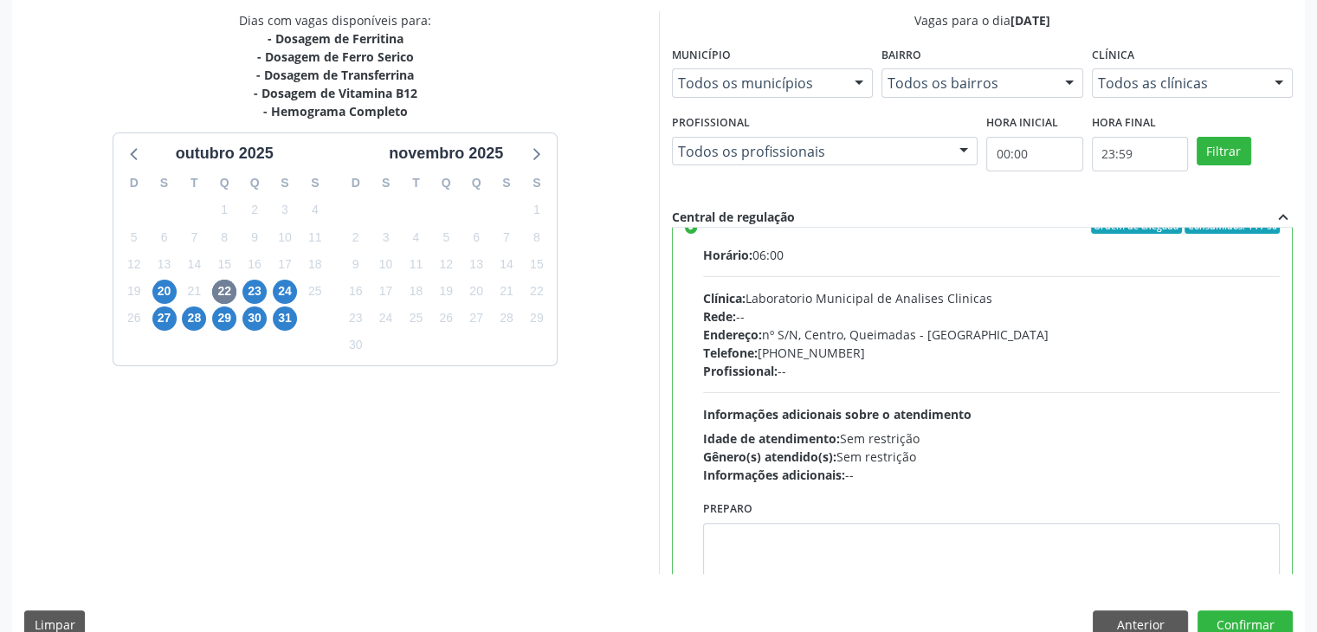
scroll to position [69, 0]
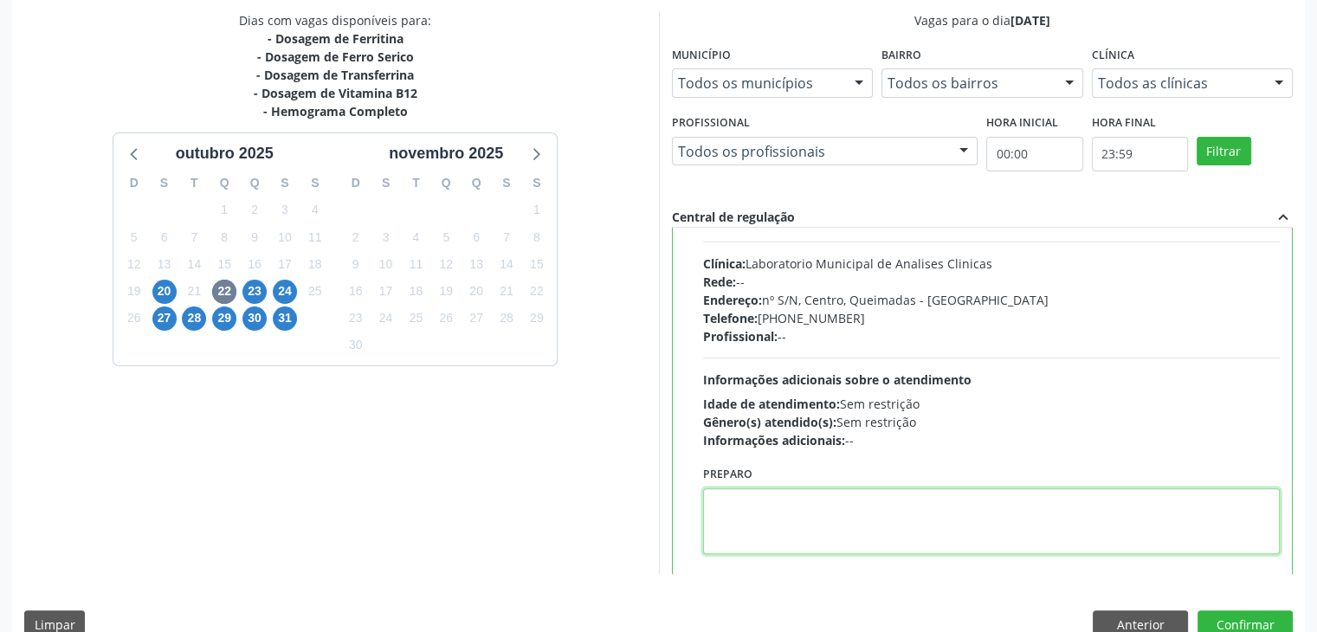
click at [788, 498] on textarea at bounding box center [992, 521] width 578 height 66
type textarea "ir em [GEOGRAPHIC_DATA]"
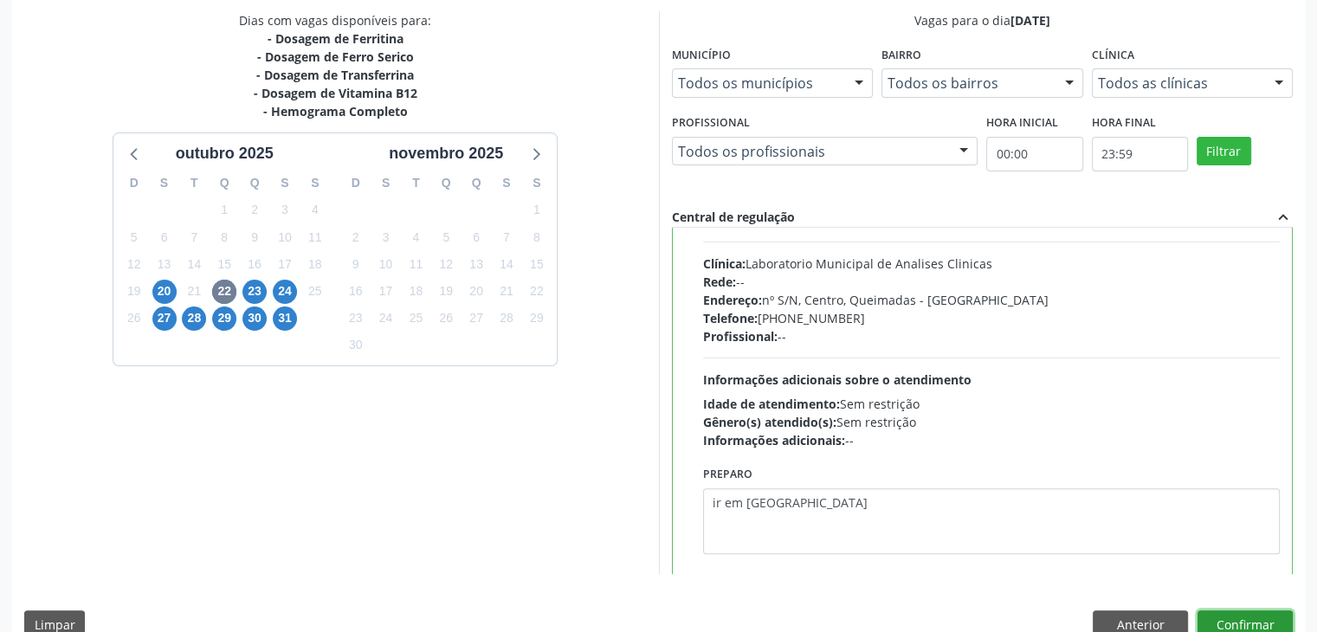
click at [1250, 611] on button "Confirmar" at bounding box center [1245, 625] width 95 height 29
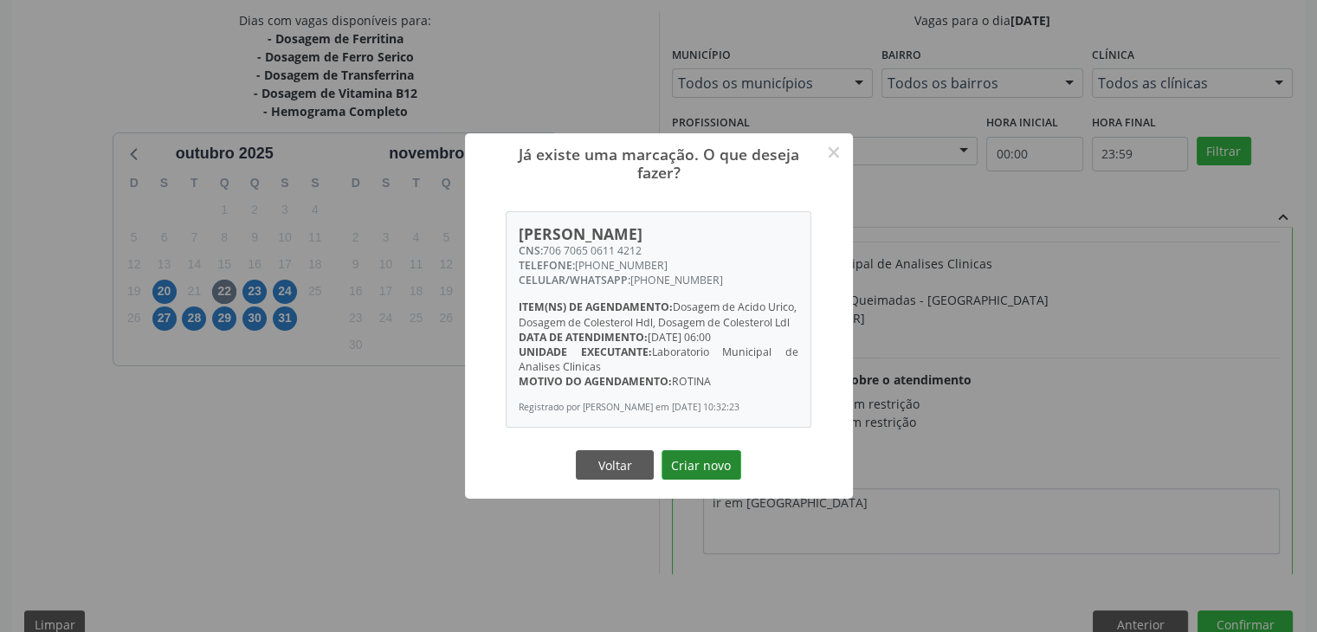
click at [719, 480] on button "Criar novo" at bounding box center [702, 464] width 80 height 29
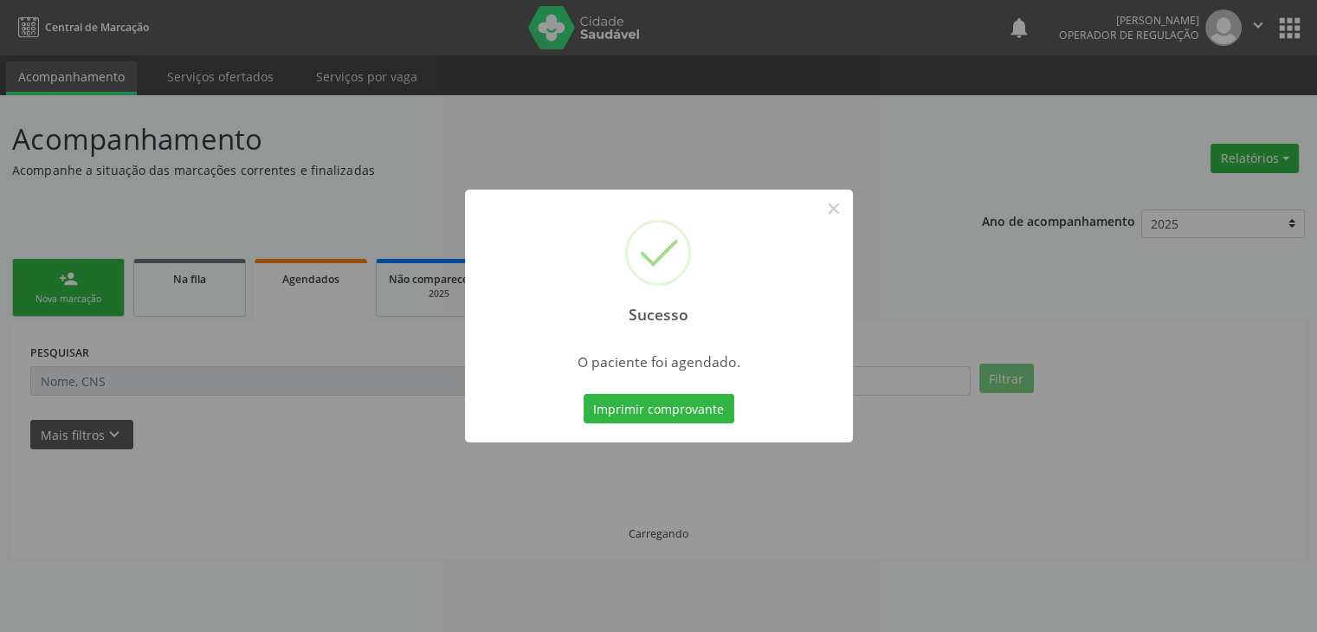
scroll to position [0, 0]
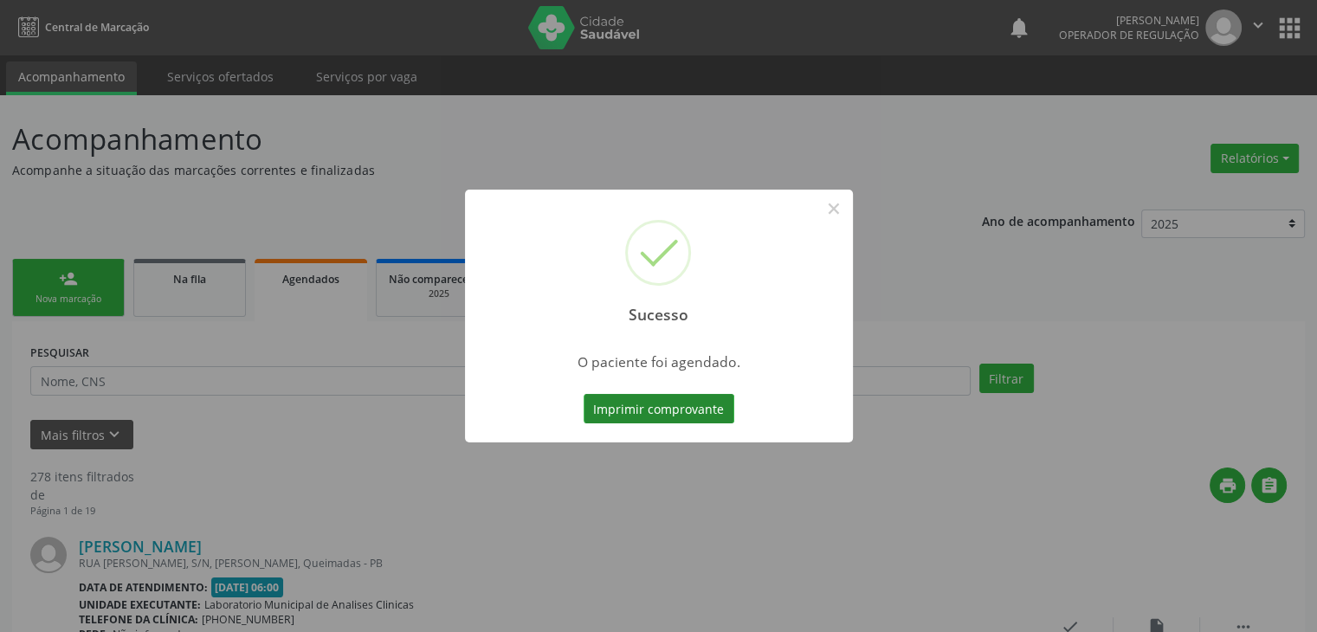
click at [692, 406] on button "Imprimir comprovante" at bounding box center [659, 408] width 151 height 29
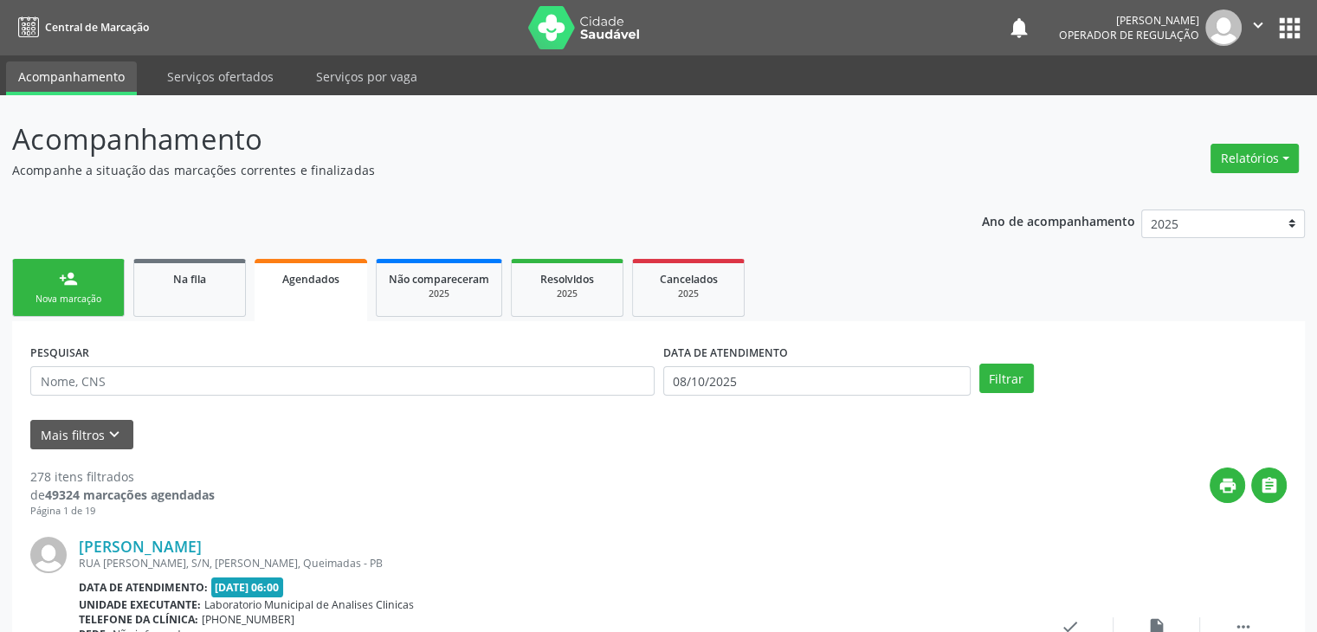
click at [308, 297] on link "Agendados" at bounding box center [311, 290] width 113 height 62
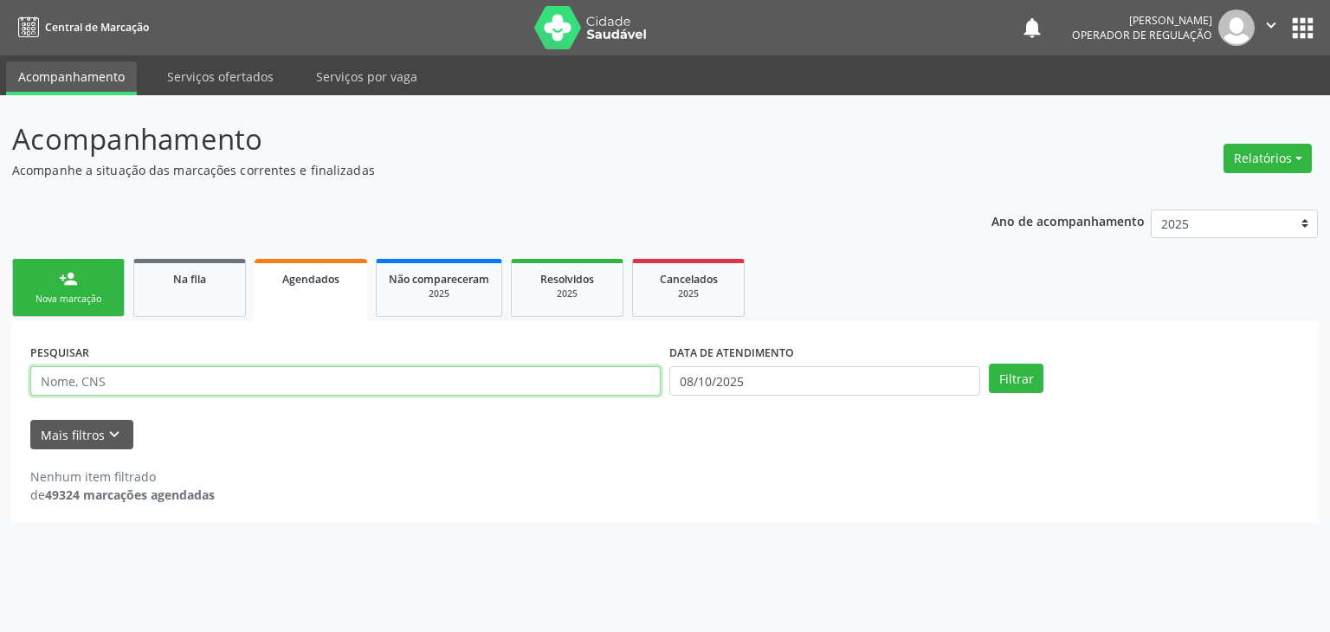
click at [303, 378] on input "text" at bounding box center [345, 380] width 631 height 29
type input "706706506114212"
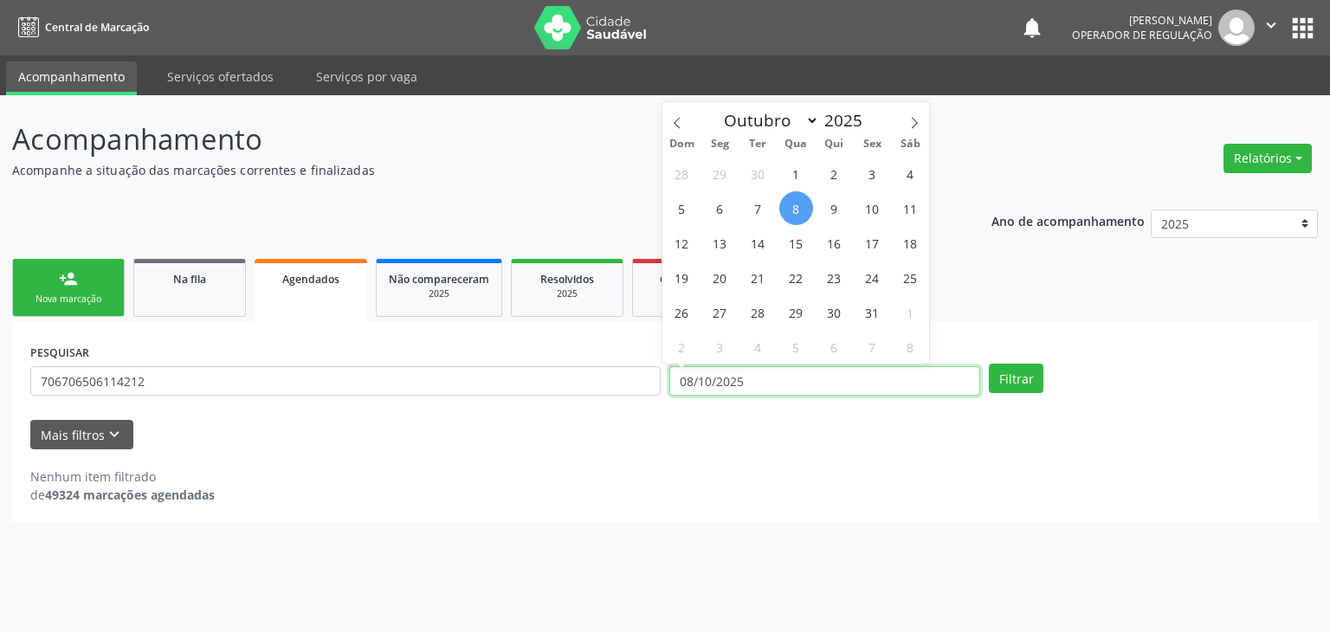
click at [895, 379] on input "08/10/2025" at bounding box center [825, 380] width 311 height 29
click at [798, 288] on span "22" at bounding box center [797, 278] width 34 height 34
type input "[DATE]"
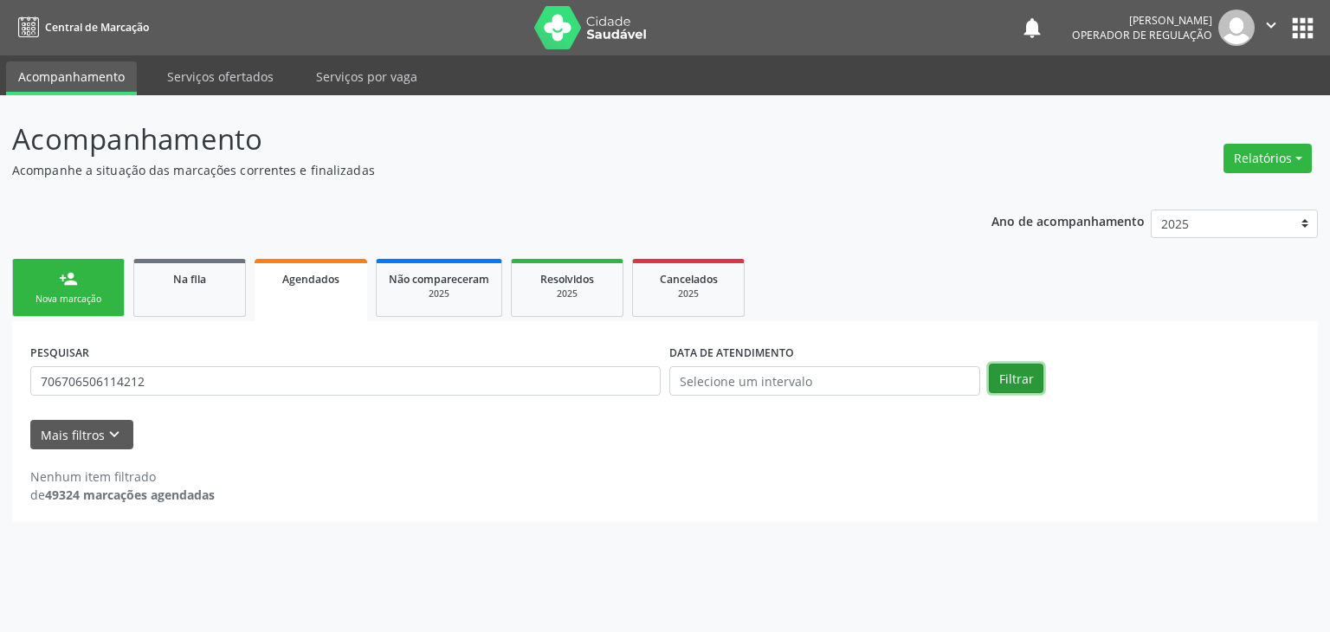
click at [1012, 377] on button "Filtrar" at bounding box center [1016, 378] width 55 height 29
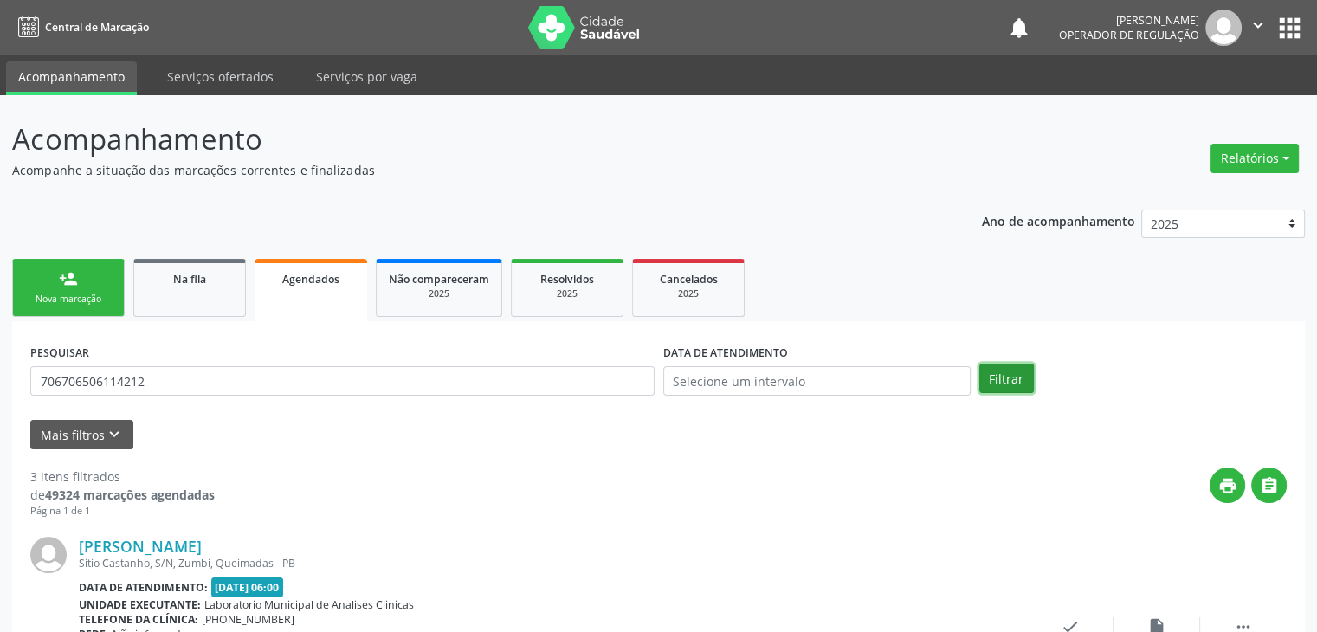
drag, startPoint x: 1012, startPoint y: 377, endPoint x: 1034, endPoint y: 505, distance: 130.1
click at [191, 295] on link "Na fila" at bounding box center [189, 288] width 113 height 58
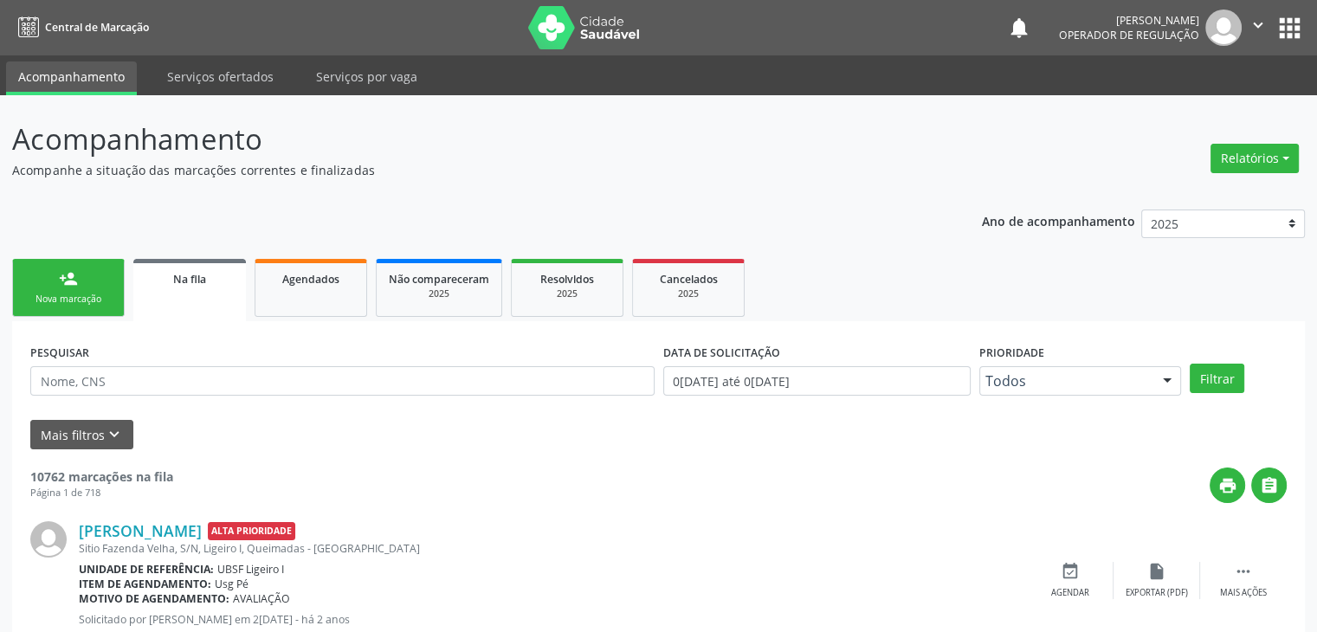
click at [68, 271] on div "person_add" at bounding box center [68, 278] width 19 height 19
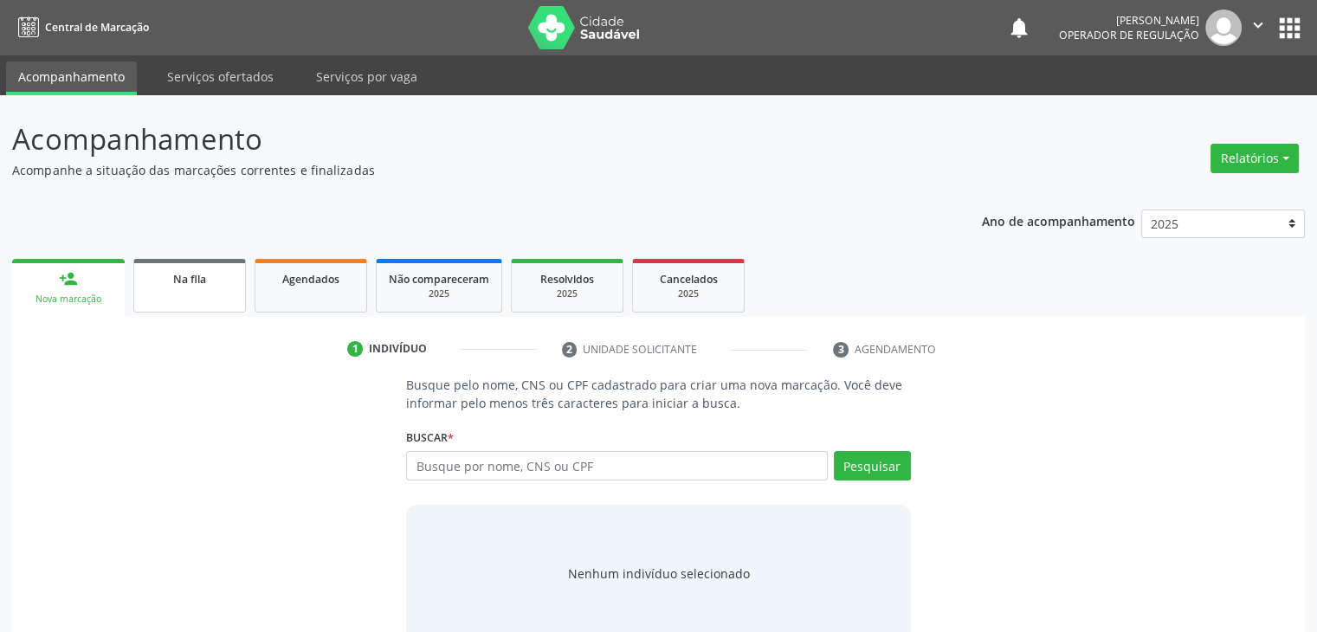
click at [186, 301] on link "Na fila" at bounding box center [189, 286] width 113 height 54
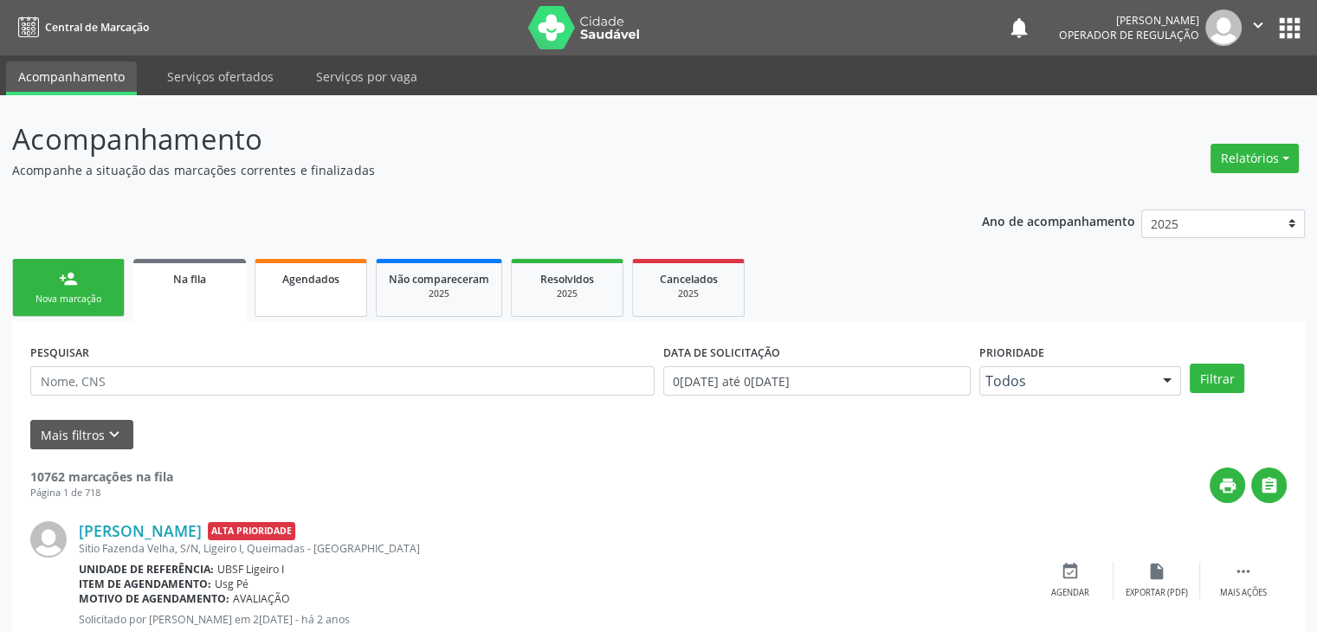
click at [307, 297] on link "Agendados" at bounding box center [311, 288] width 113 height 58
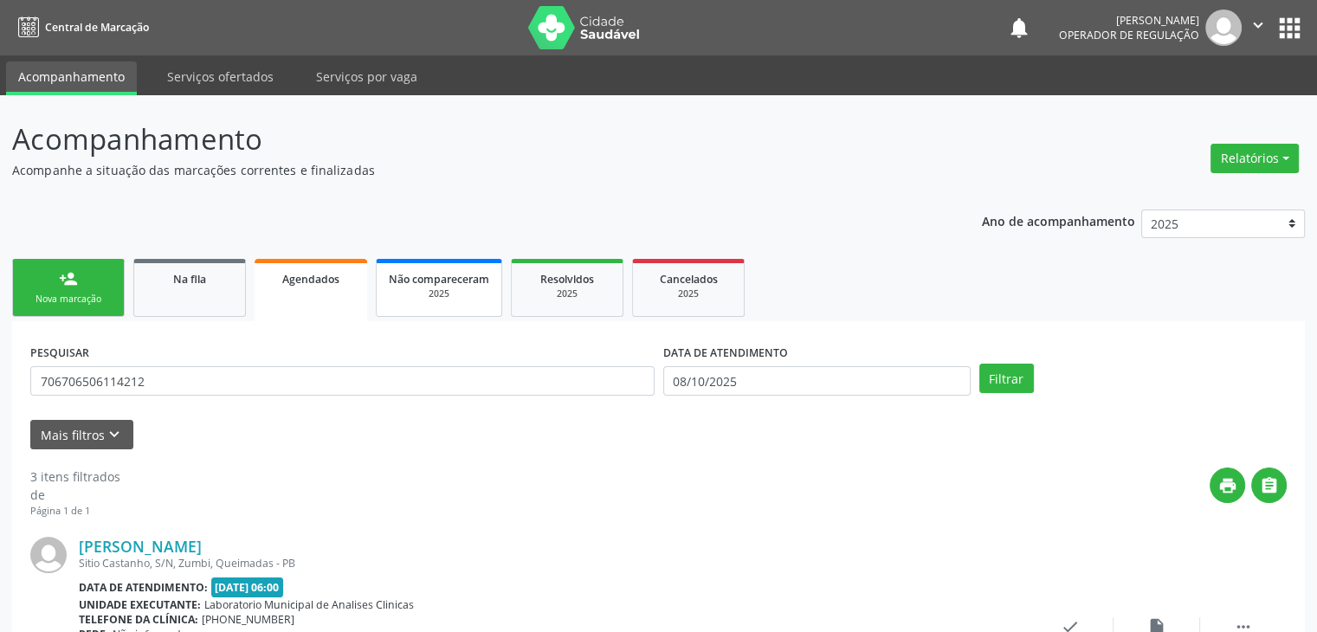
click at [443, 301] on link "Não compareceram 2025" at bounding box center [439, 288] width 126 height 58
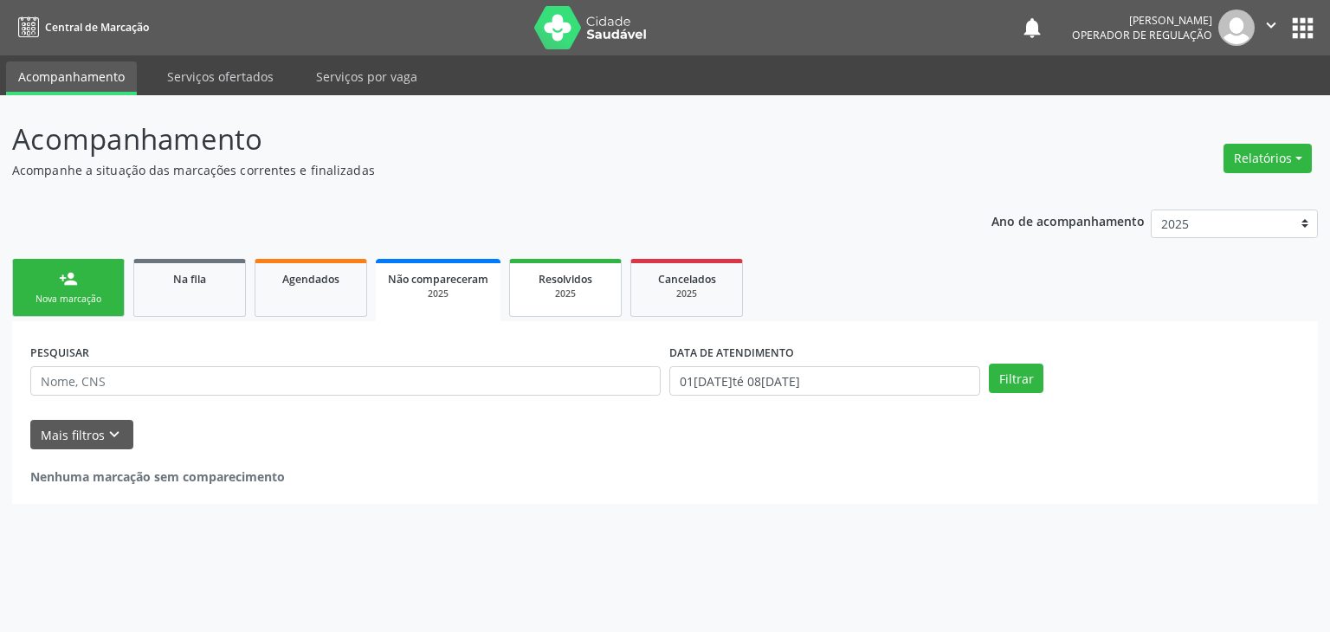
click at [584, 285] on span "Resolvidos" at bounding box center [566, 279] width 54 height 15
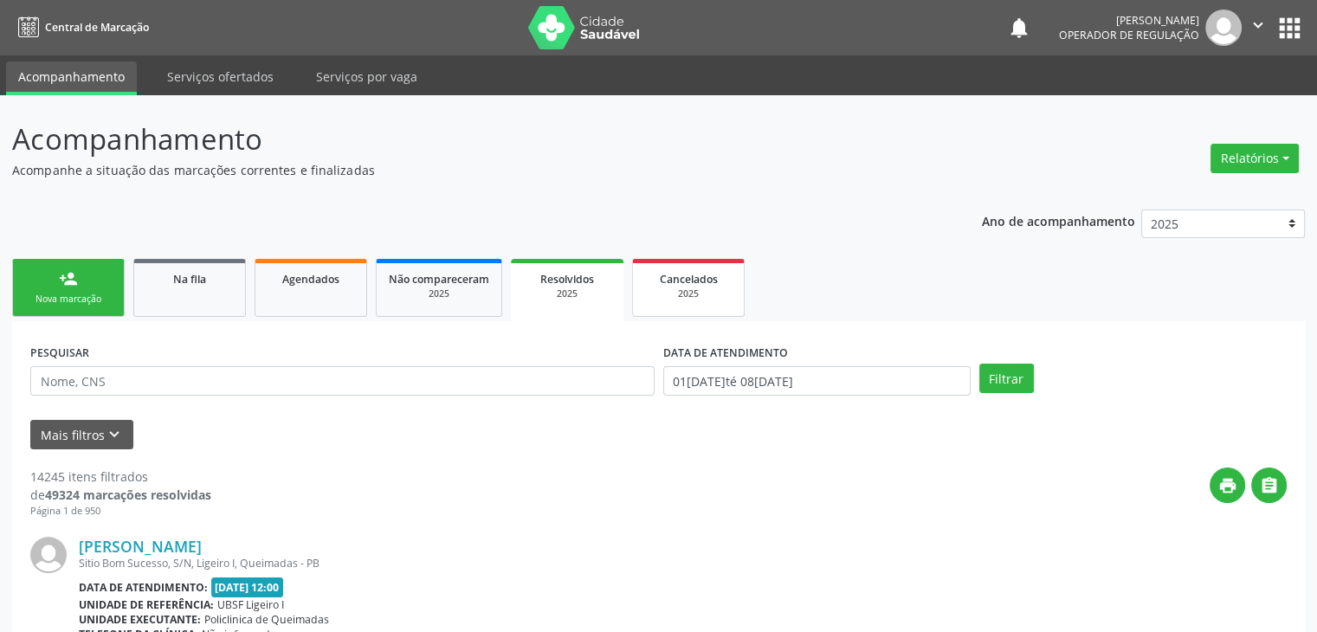
click at [657, 294] on div "2025" at bounding box center [688, 294] width 87 height 13
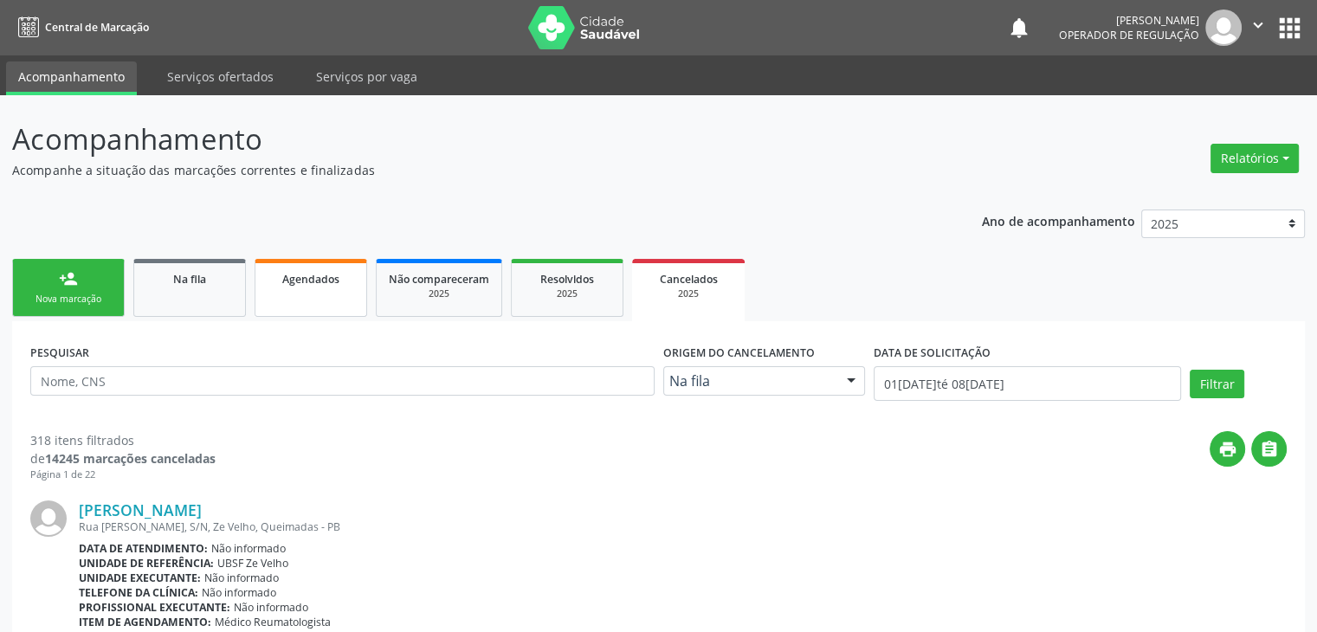
click at [322, 299] on link "Agendados" at bounding box center [311, 288] width 113 height 58
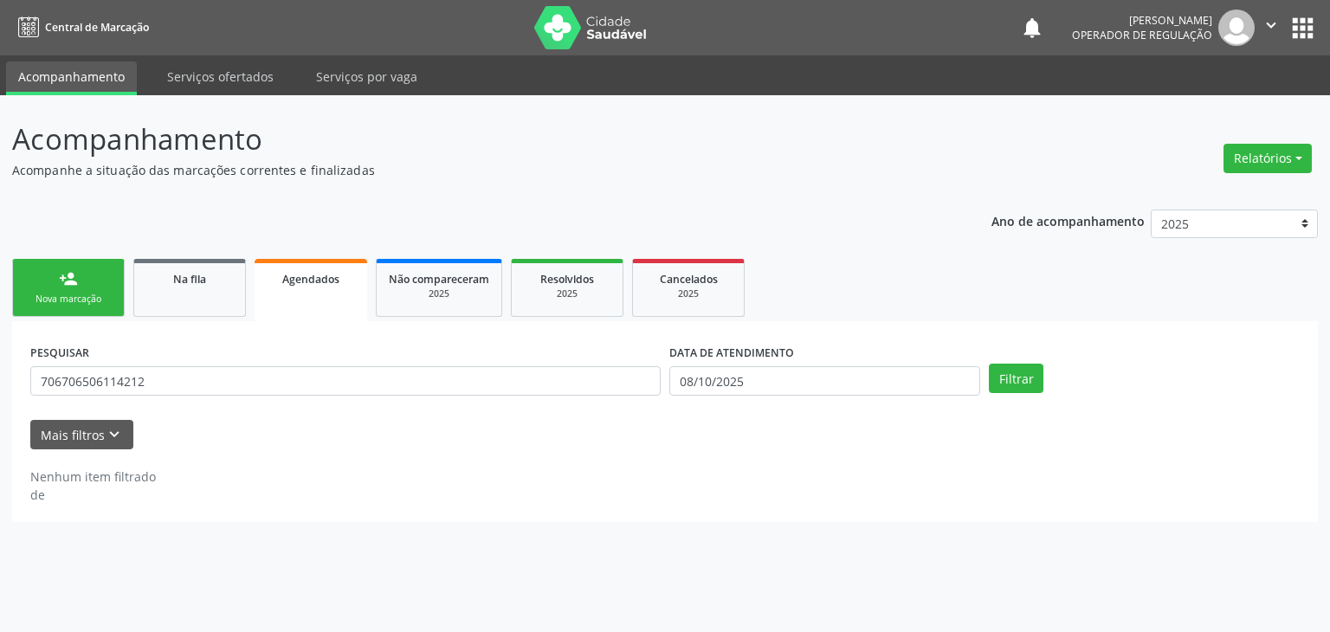
click at [291, 303] on link "Agendados" at bounding box center [311, 290] width 113 height 62
click at [1011, 371] on button "Filtrar" at bounding box center [1016, 378] width 55 height 29
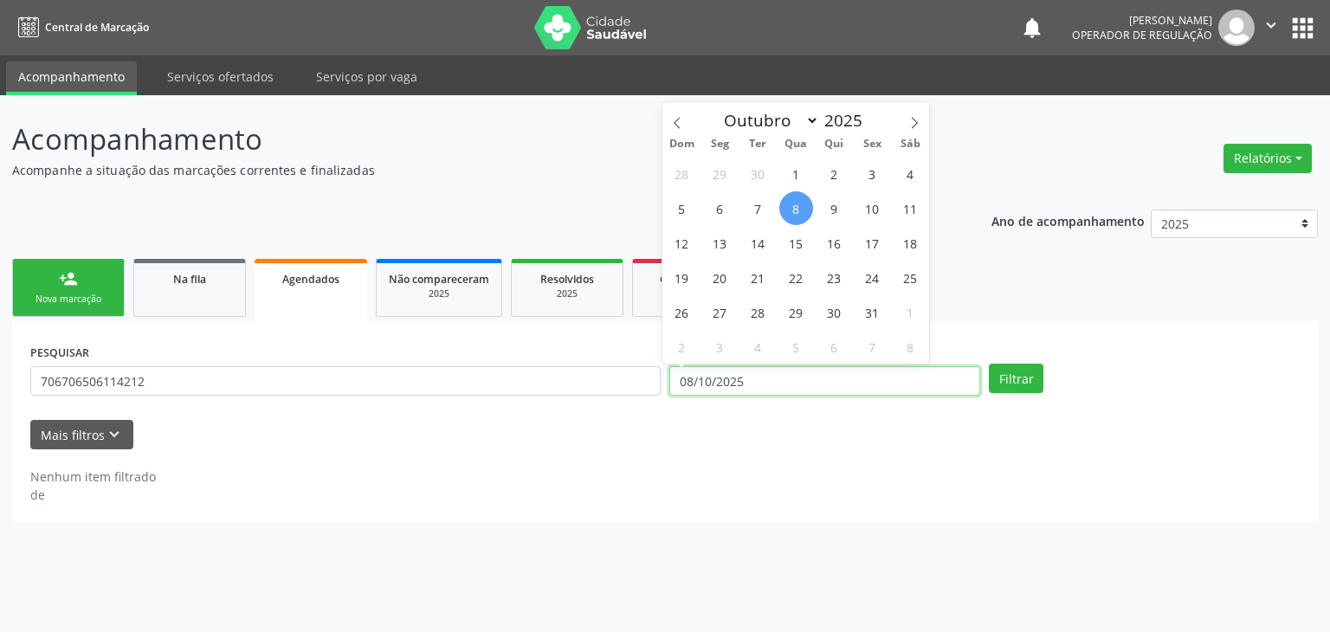
click at [803, 391] on input "08/10/2025" at bounding box center [825, 380] width 311 height 29
click at [784, 288] on span "22" at bounding box center [797, 278] width 34 height 34
type input "[DATE]"
click at [784, 288] on span "22" at bounding box center [797, 278] width 34 height 34
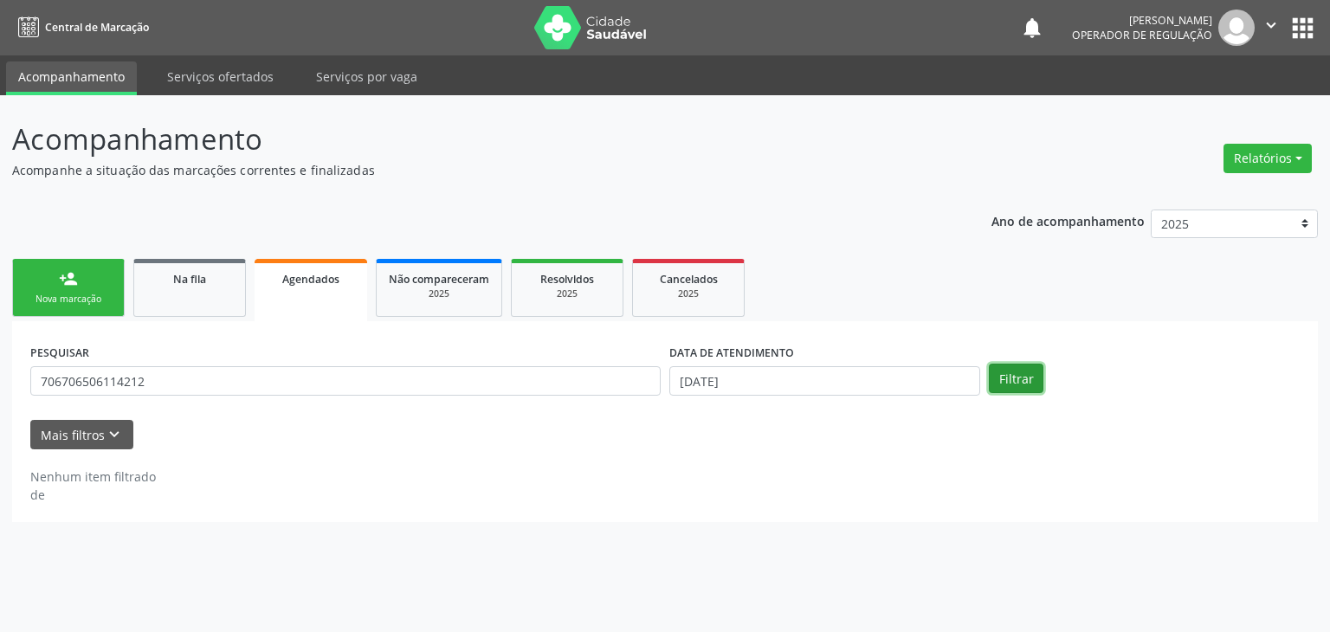
click at [996, 378] on button "Filtrar" at bounding box center [1016, 378] width 55 height 29
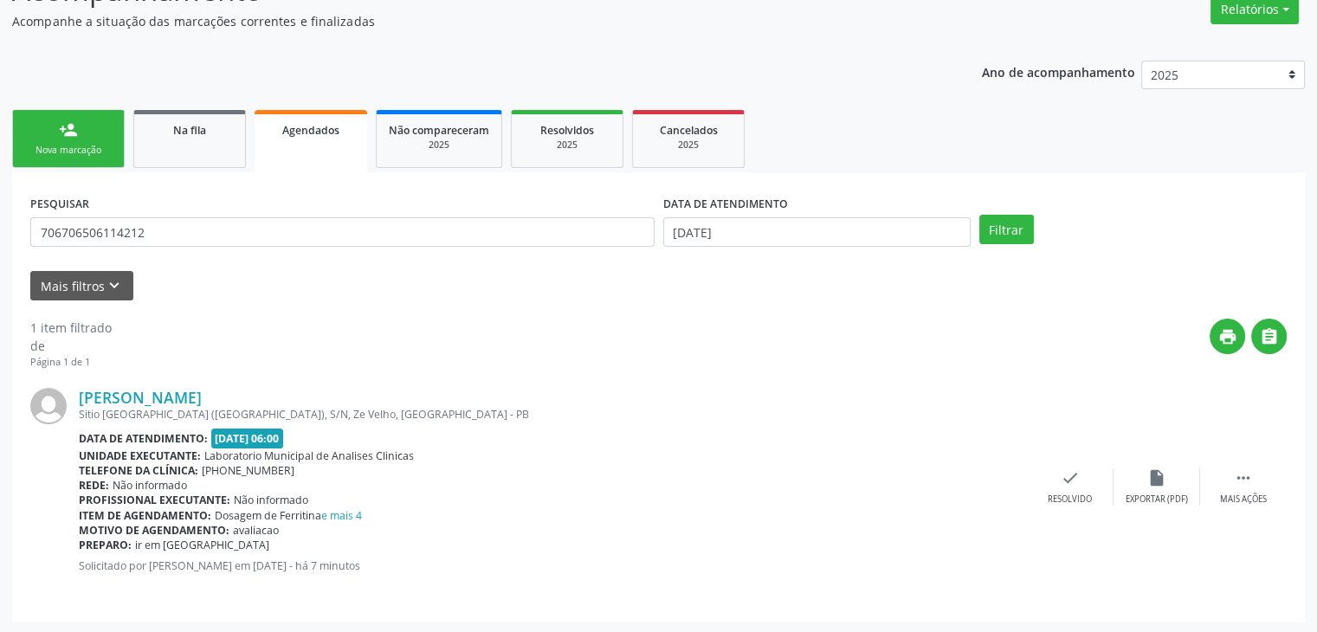
scroll to position [150, 0]
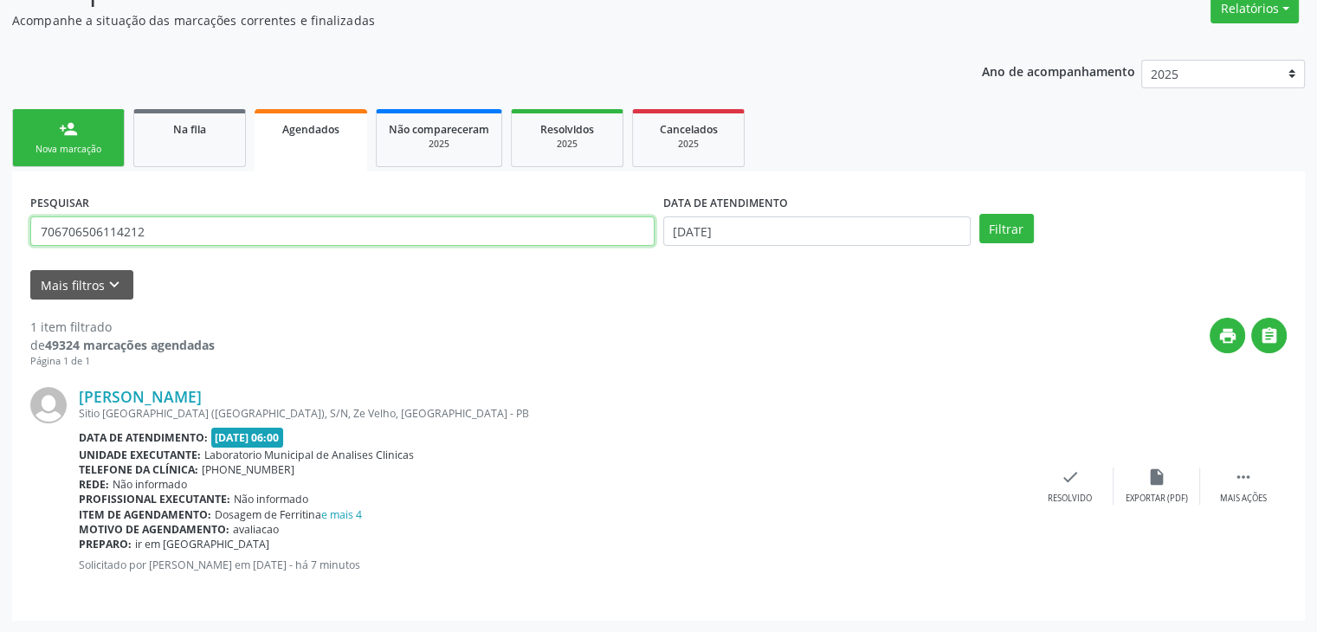
click at [345, 231] on input "706706506114212" at bounding box center [342, 231] width 624 height 29
type input "7"
click at [195, 156] on link "Na fila" at bounding box center [189, 138] width 113 height 58
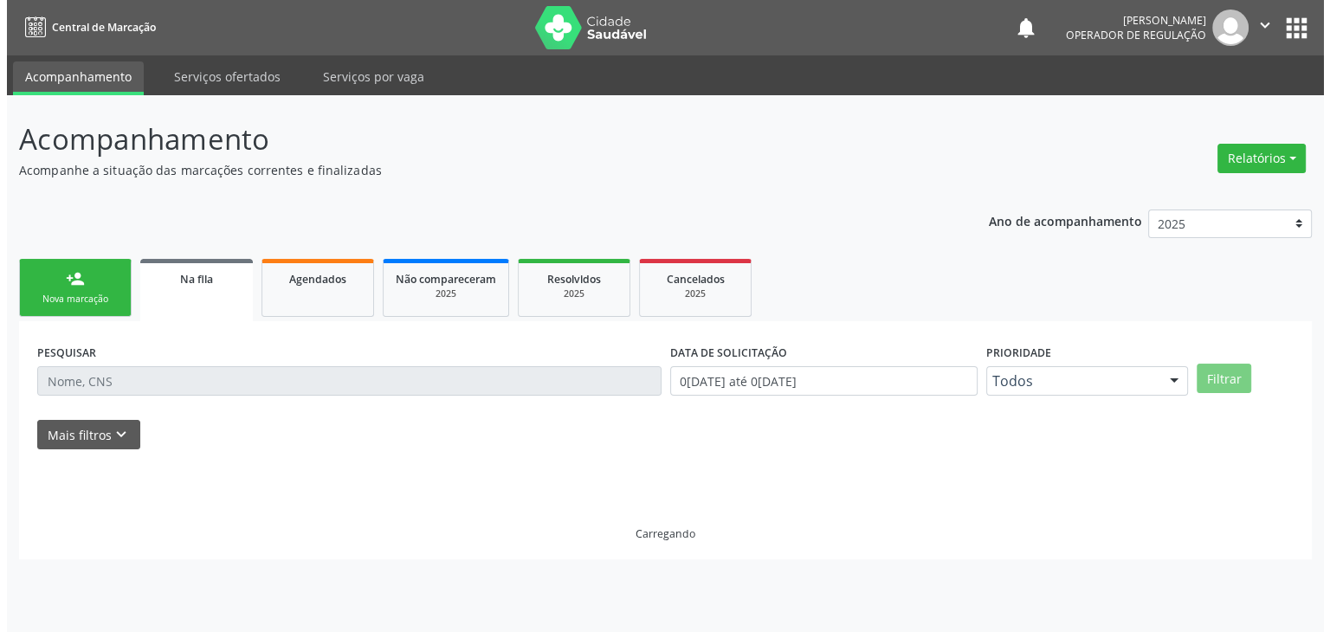
scroll to position [0, 0]
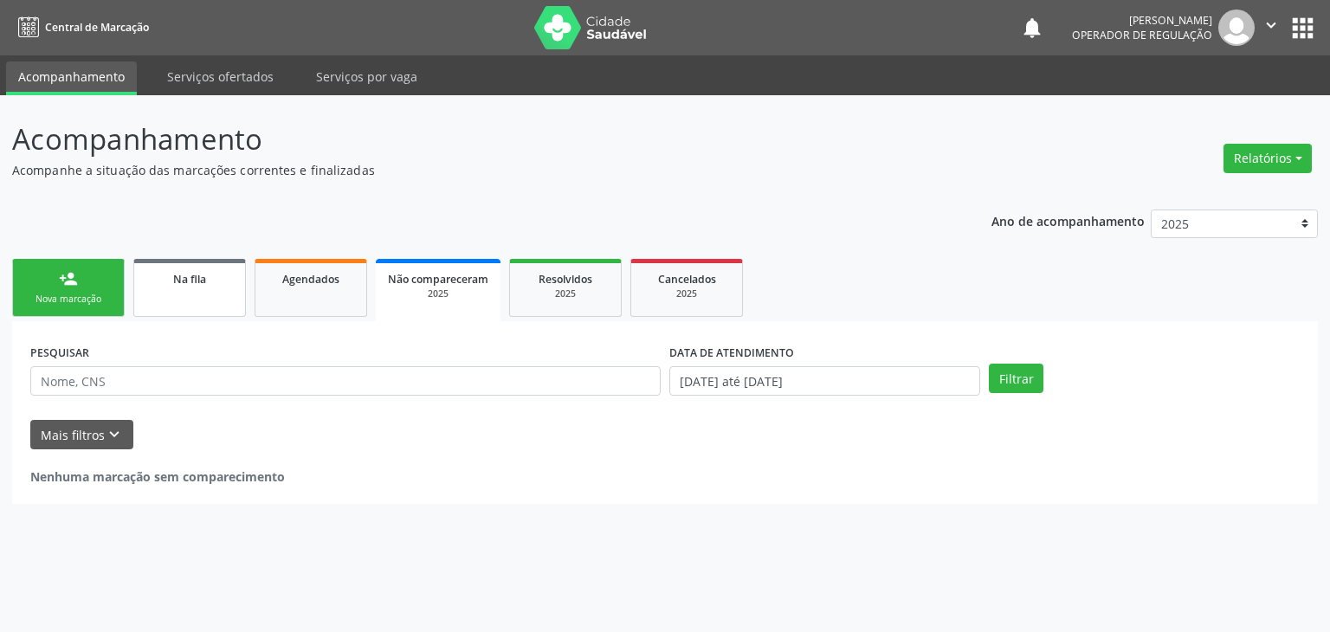
click at [198, 270] on div "Na fila" at bounding box center [189, 278] width 87 height 18
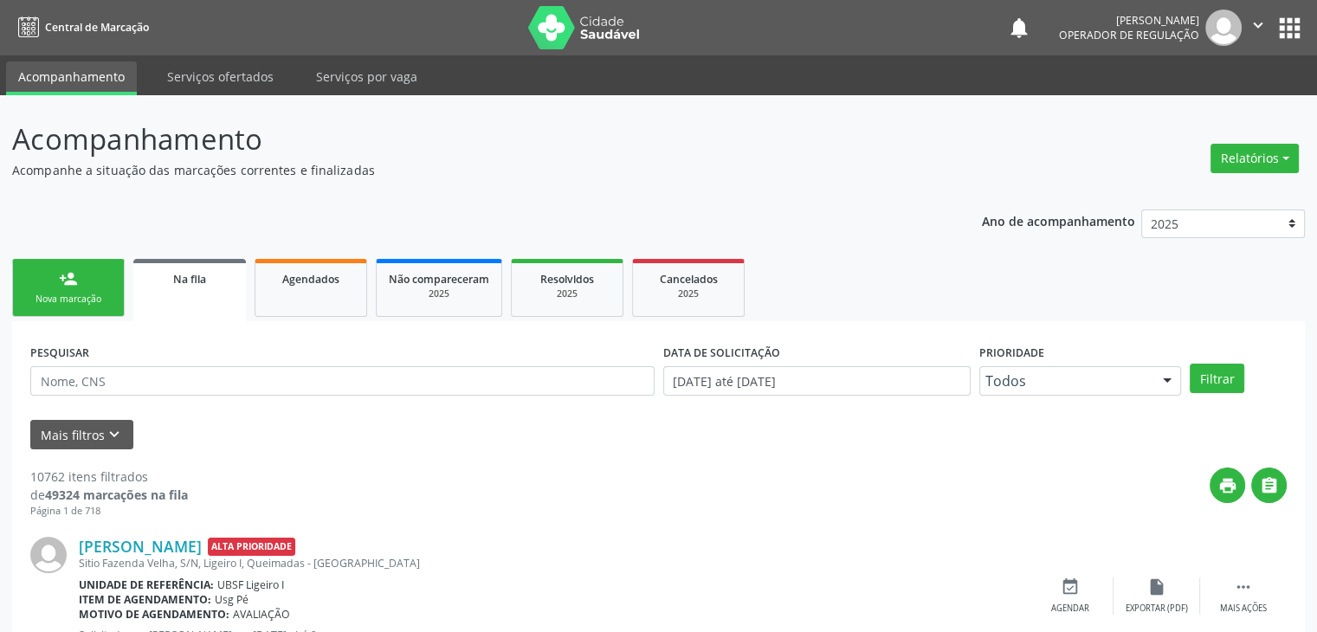
click at [934, 528] on div "Josinaldo da Silva Venâncio Alta Prioridade Sitio Fazenda Velha, S/N, Ligeiro I…" at bounding box center [658, 596] width 1257 height 155
click at [599, 36] on img at bounding box center [584, 27] width 113 height 43
